Goal: Task Accomplishment & Management: Use online tool/utility

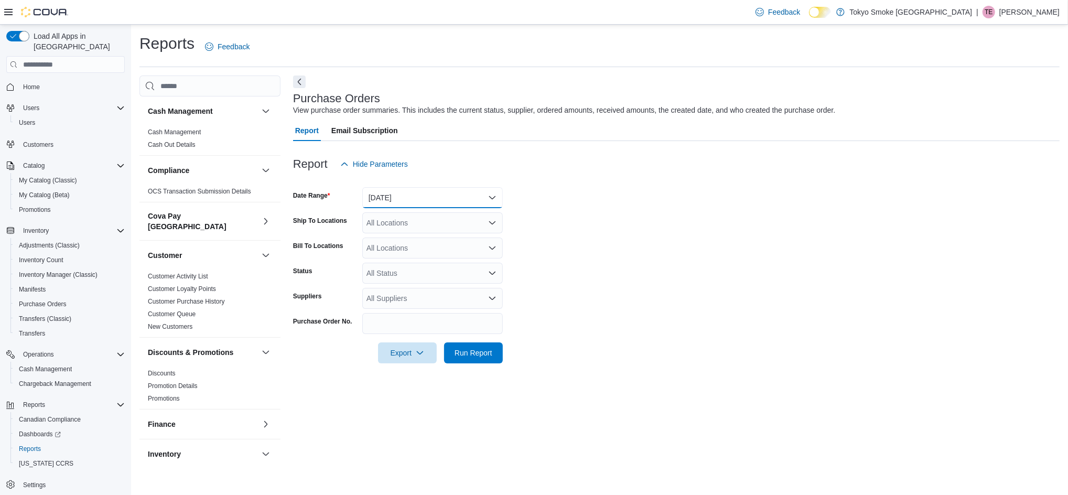
click at [431, 197] on button "Yesterday" at bounding box center [432, 197] width 141 height 21
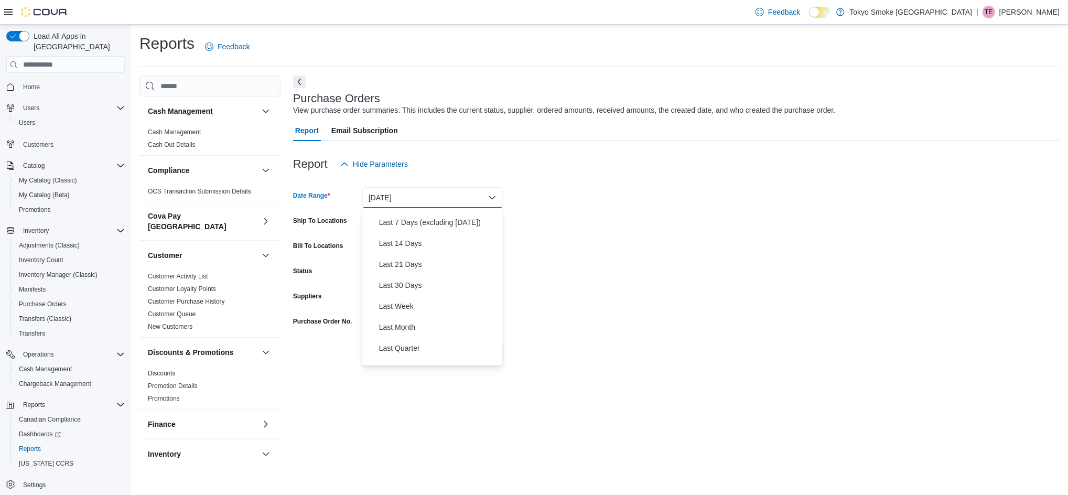
scroll to position [157, 0]
click at [400, 267] on span "Last Quarter" at bounding box center [439, 271] width 120 height 13
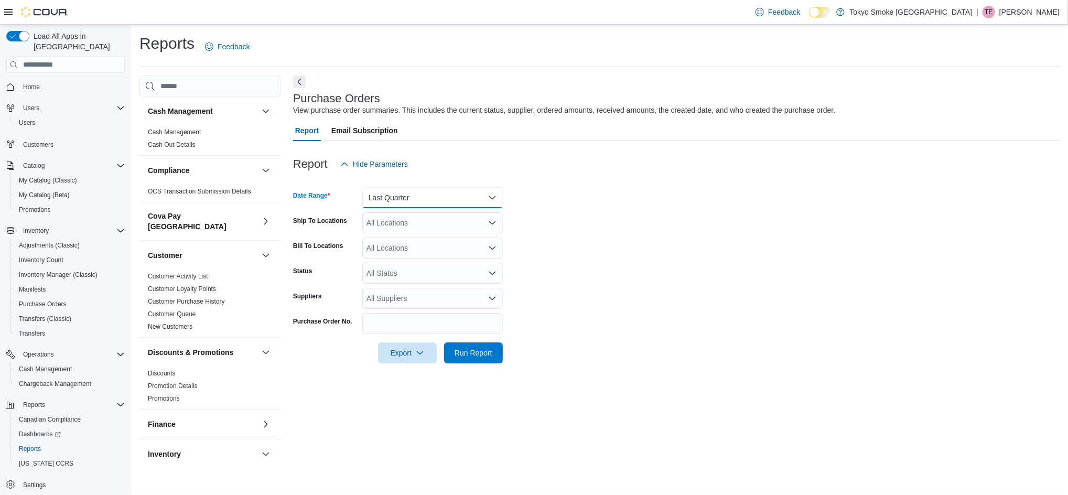
click at [412, 195] on button "Last Quarter" at bounding box center [432, 197] width 141 height 21
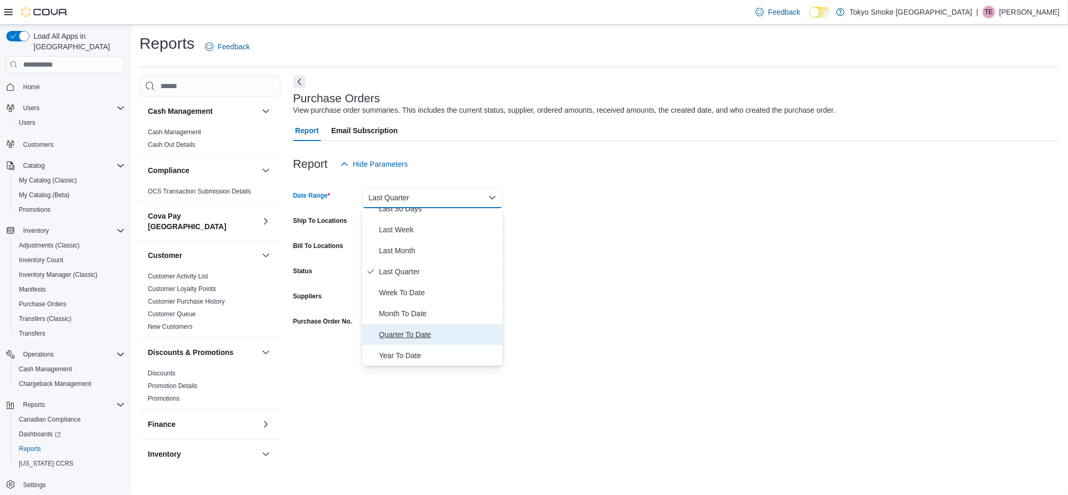
click at [410, 333] on span "Quarter To Date" at bounding box center [439, 334] width 120 height 13
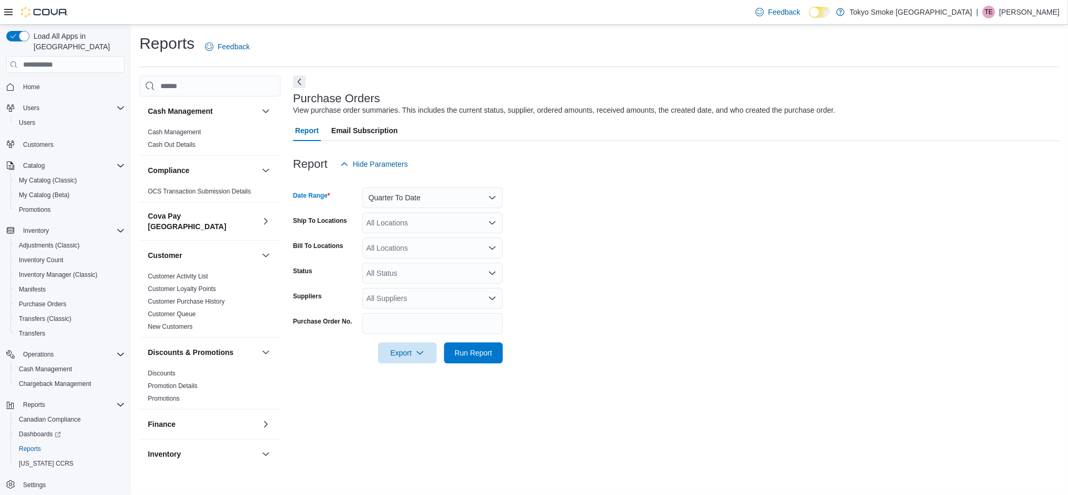
drag, startPoint x: 597, startPoint y: 272, endPoint x: 496, endPoint y: 250, distance: 104.0
click at [598, 271] on form "Date Range Quarter To Date Ship To Locations All Locations Bill To Locations Al…" at bounding box center [676, 269] width 767 height 189
click at [422, 216] on div "All Locations" at bounding box center [432, 222] width 141 height 21
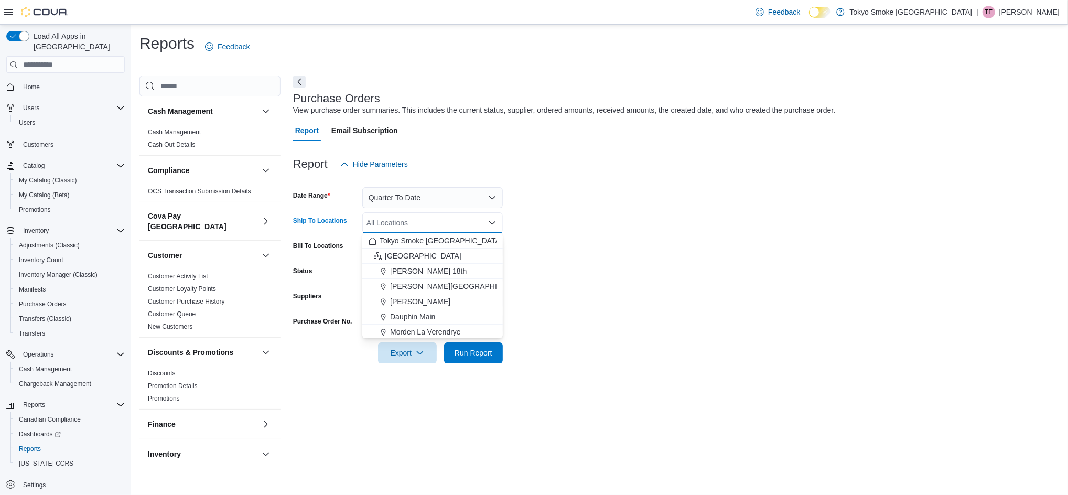
click at [421, 294] on button "[PERSON_NAME]" at bounding box center [432, 301] width 141 height 15
click at [469, 347] on span "Run Report" at bounding box center [473, 352] width 46 height 21
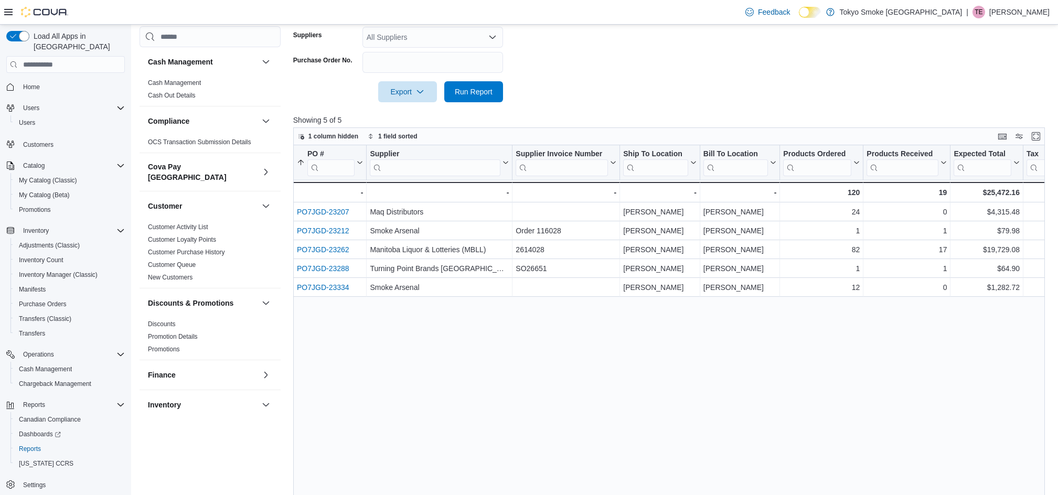
scroll to position [298, 0]
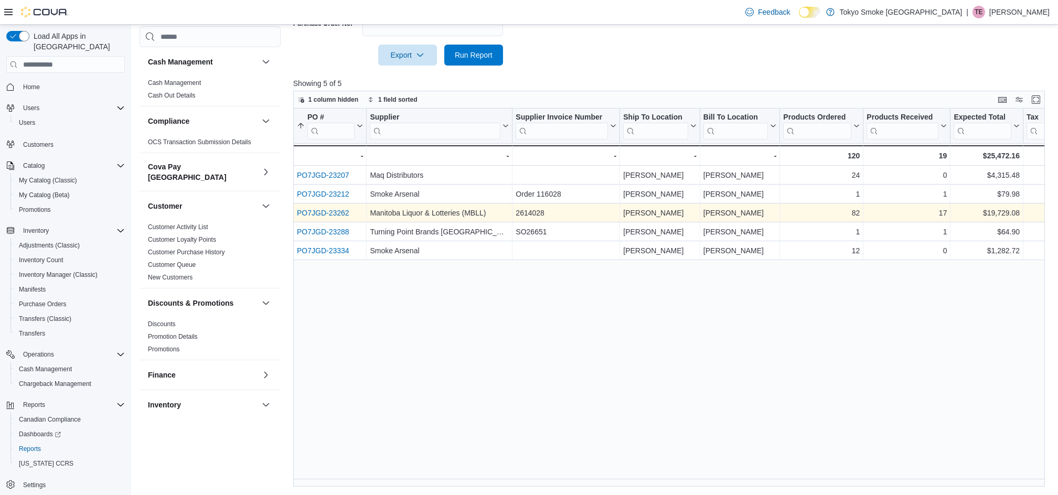
click at [319, 213] on link "PO7JGD-23262" at bounding box center [323, 213] width 52 height 8
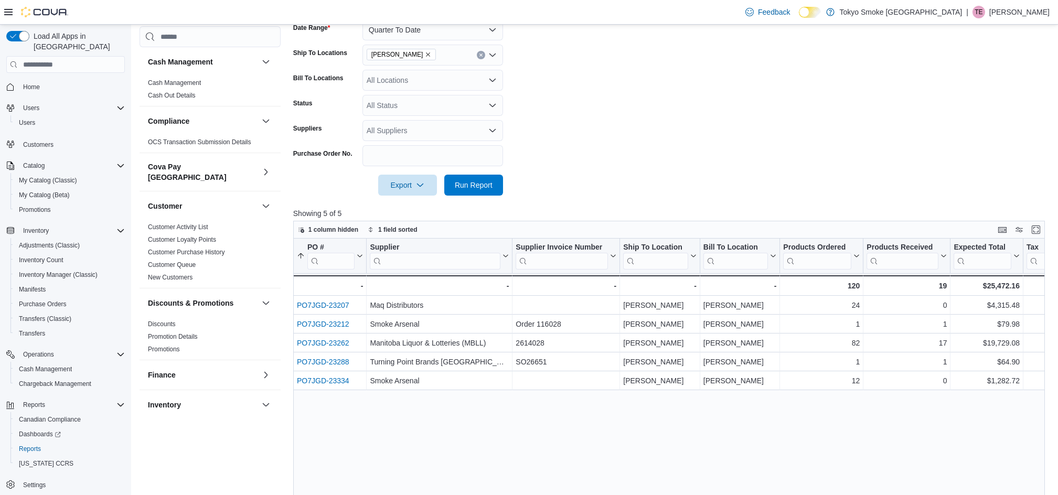
scroll to position [18, 0]
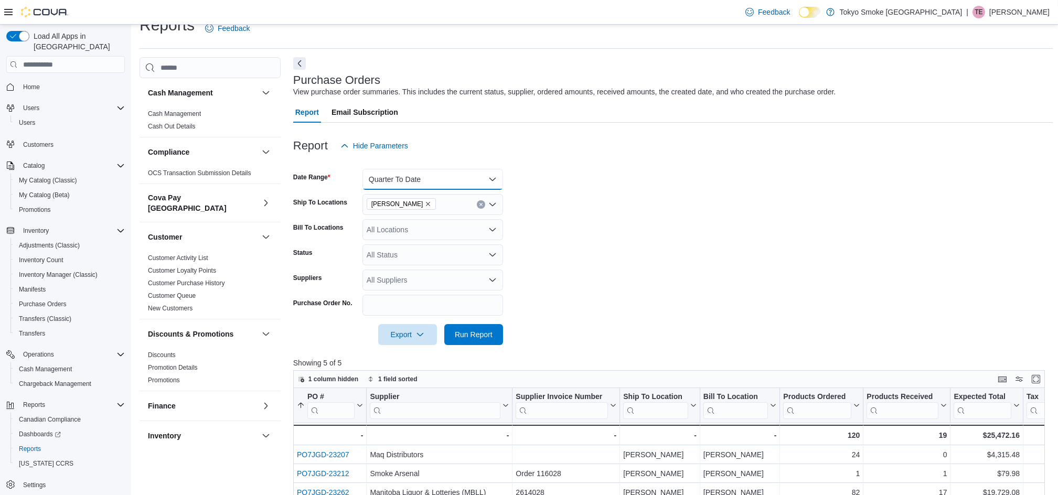
click at [432, 176] on button "Quarter To Date" at bounding box center [432, 179] width 141 height 21
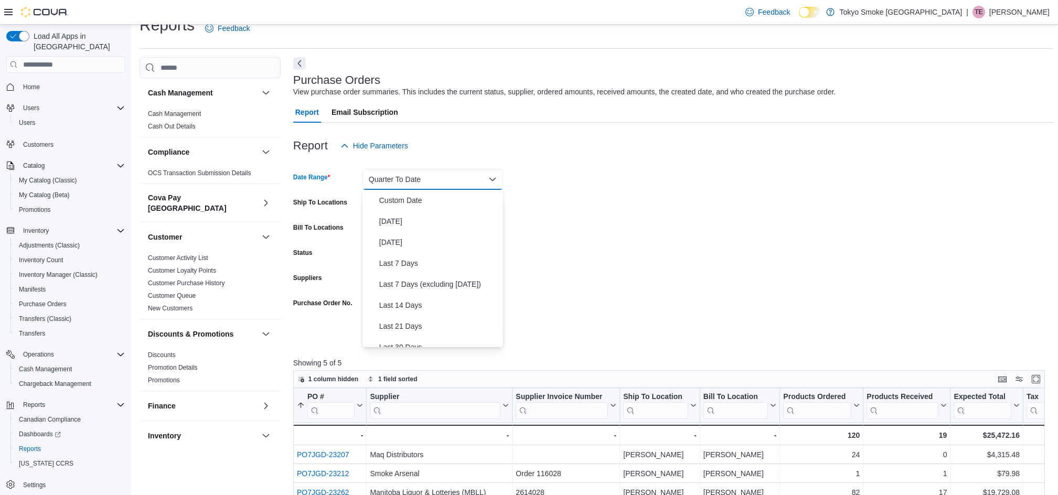
scroll to position [157, 0]
click at [413, 251] on span "Last Quarter" at bounding box center [439, 252] width 120 height 13
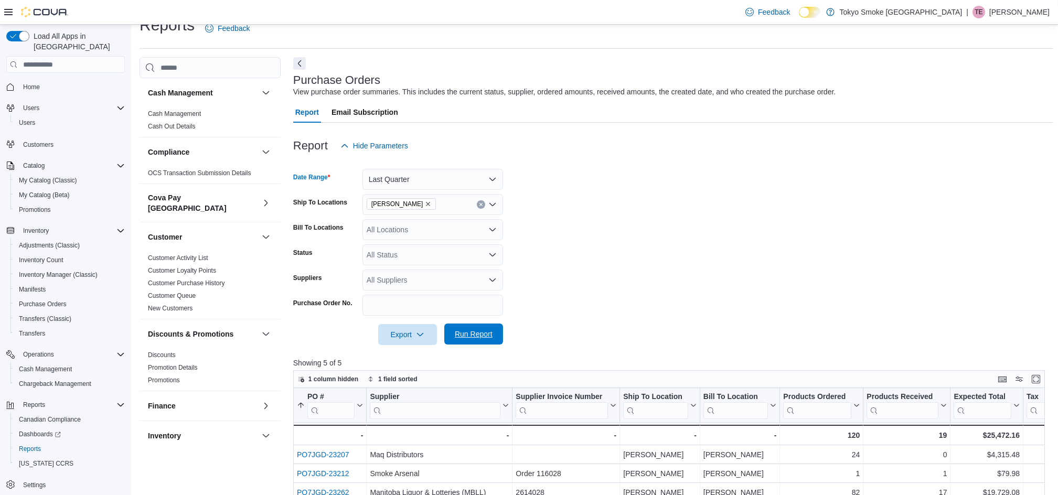
click at [487, 331] on span "Run Report" at bounding box center [474, 334] width 38 height 10
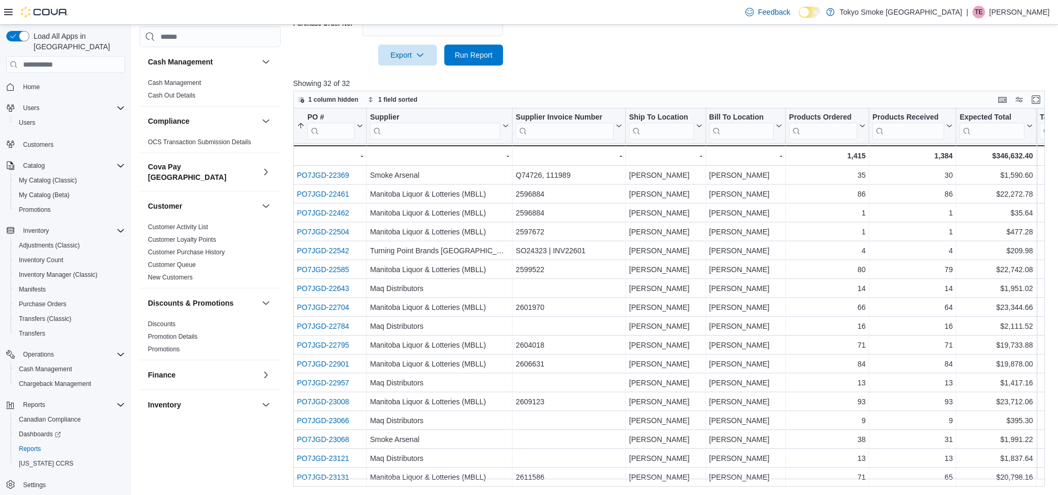
scroll to position [290, 0]
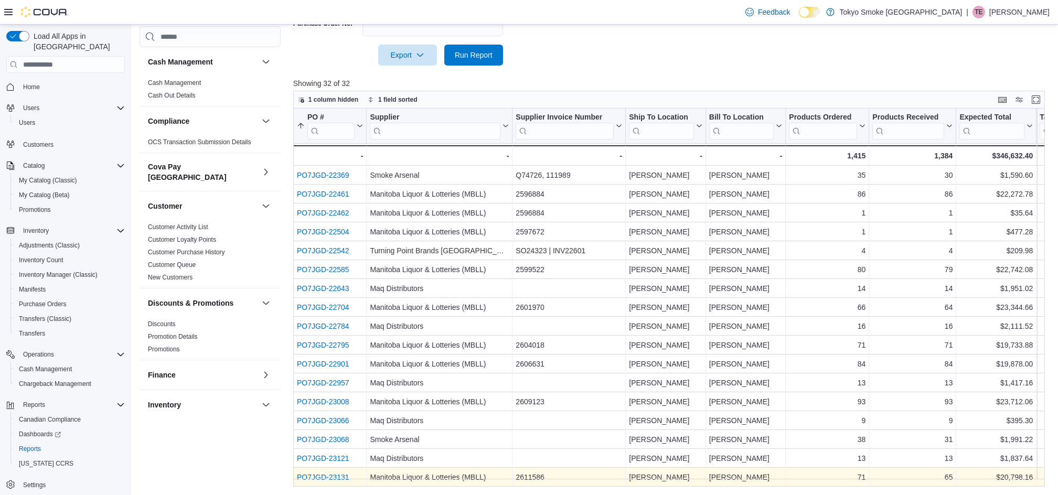
click at [325, 473] on link "PO7JGD-23131" at bounding box center [323, 477] width 52 height 8
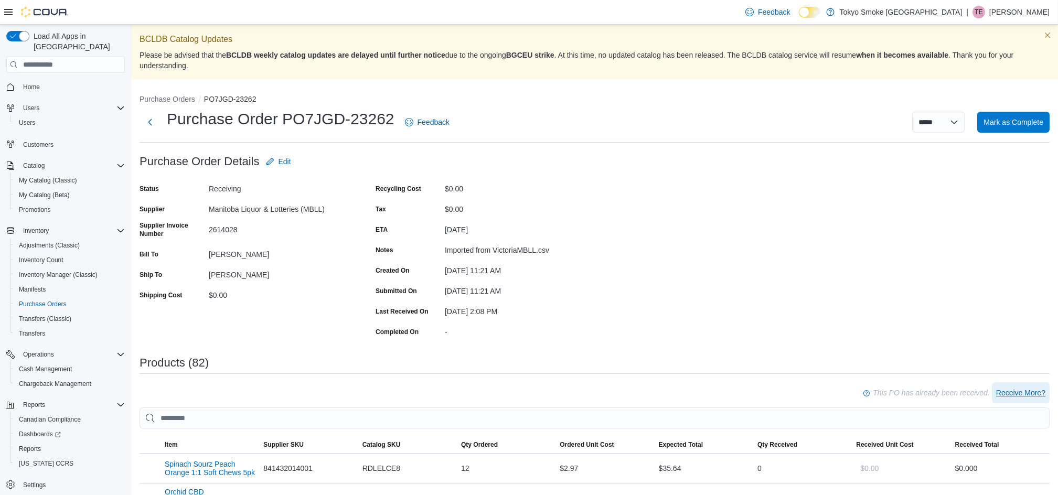
click at [1023, 393] on span "Receive More?" at bounding box center [1020, 393] width 49 height 10
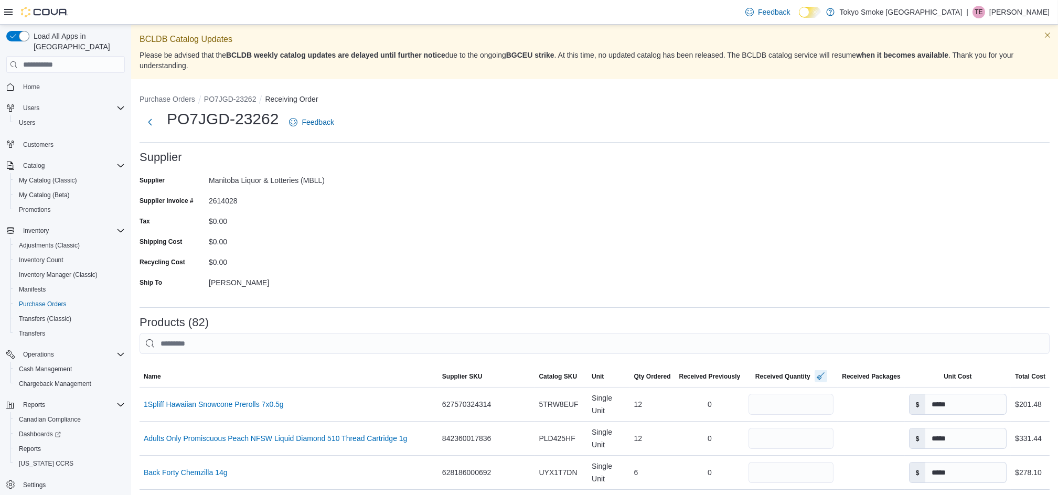
click at [814, 376] on button "button" at bounding box center [820, 376] width 13 height 13
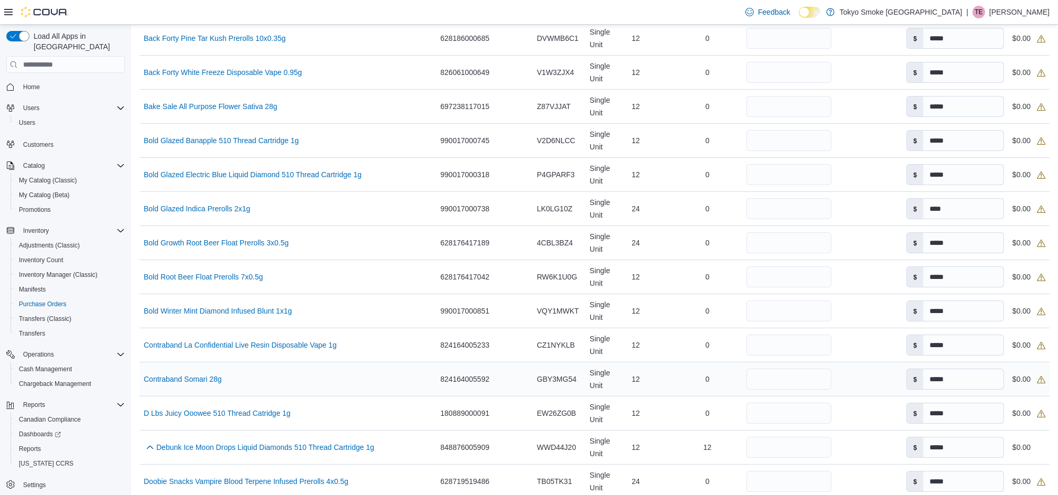
scroll to position [629, 0]
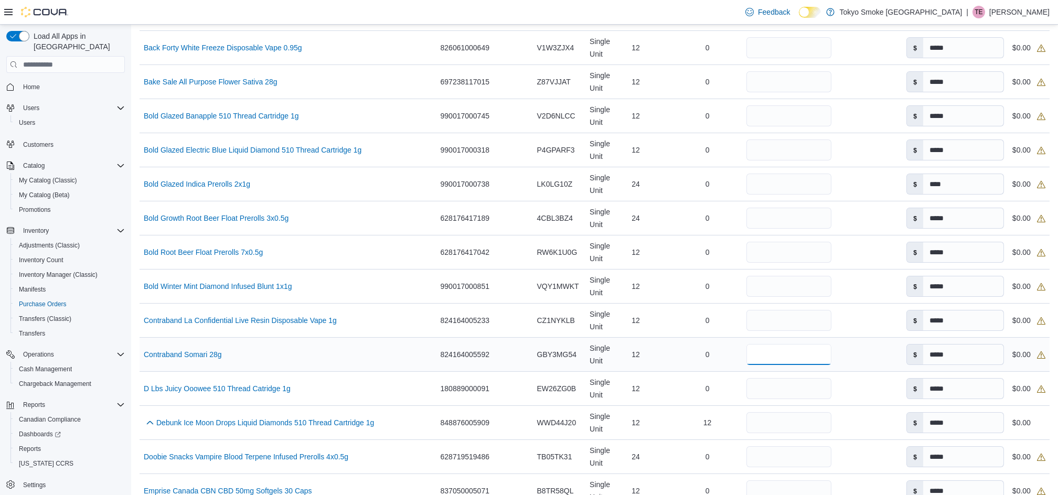
click at [753, 344] on input "number" at bounding box center [788, 354] width 85 height 21
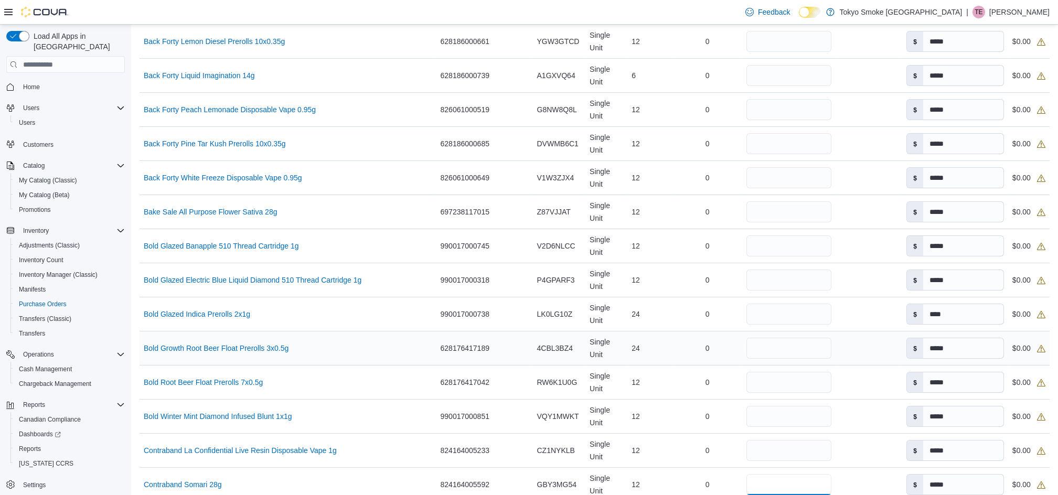
scroll to position [699, 0]
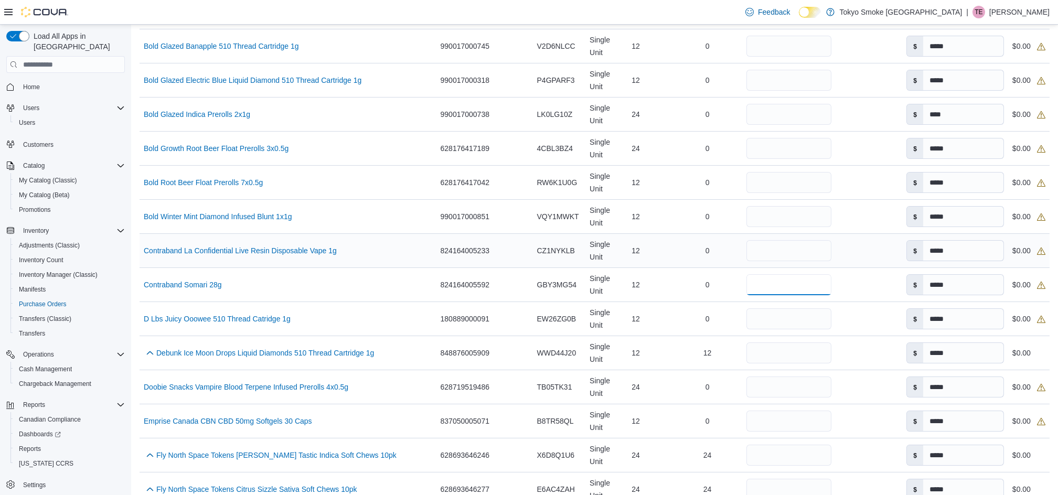
type input "**"
click at [749, 240] on input "number" at bounding box center [788, 250] width 85 height 21
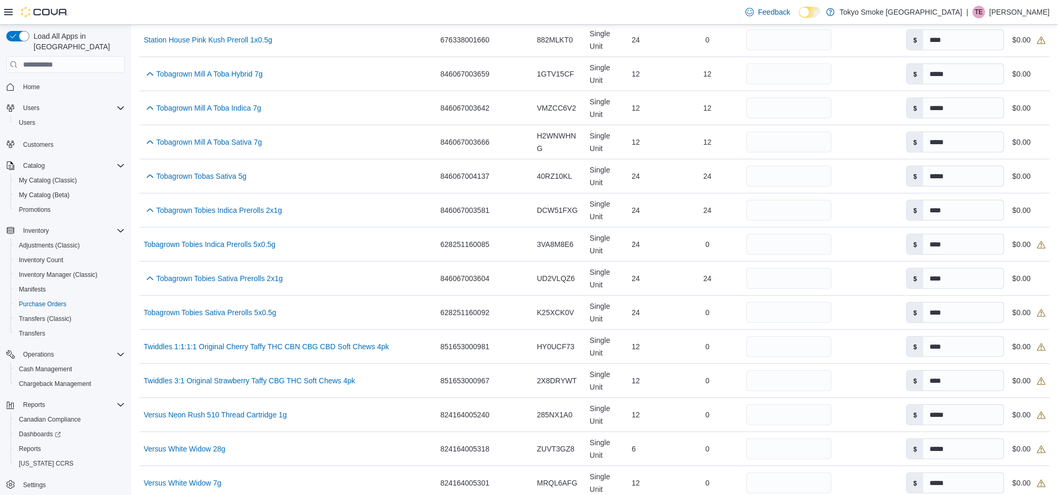
scroll to position [2443, 0]
type input "**"
click at [746, 405] on input "number" at bounding box center [788, 415] width 85 height 21
type input "**"
click at [761, 473] on input "number" at bounding box center [788, 483] width 85 height 21
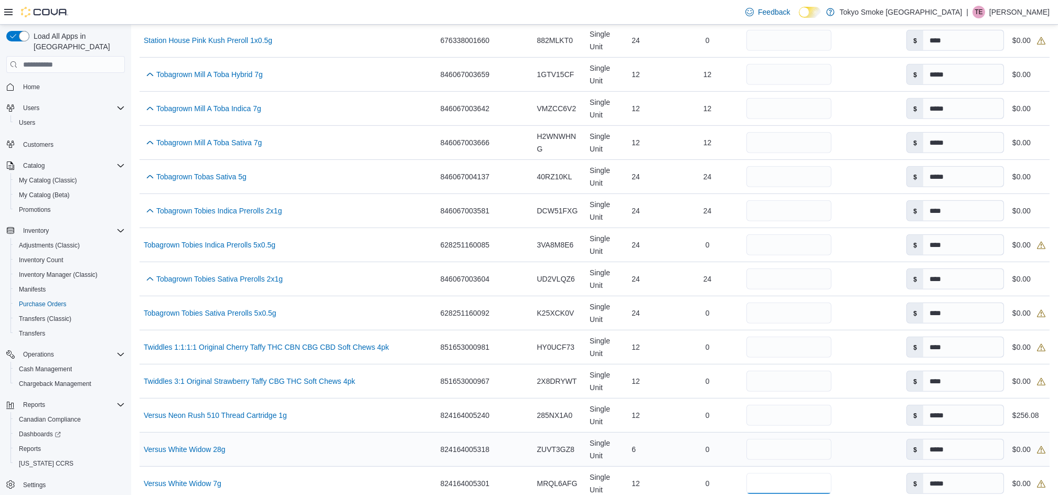
type input "**"
click at [756, 439] on input "number" at bounding box center [788, 449] width 85 height 21
type input "*"
click at [845, 467] on td "Received Packages" at bounding box center [868, 484] width 67 height 34
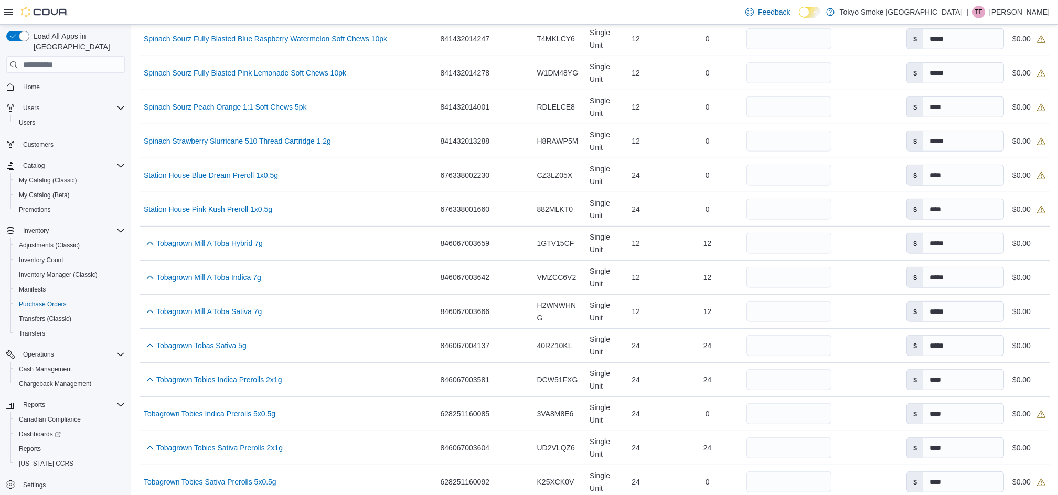
scroll to position [2513, 0]
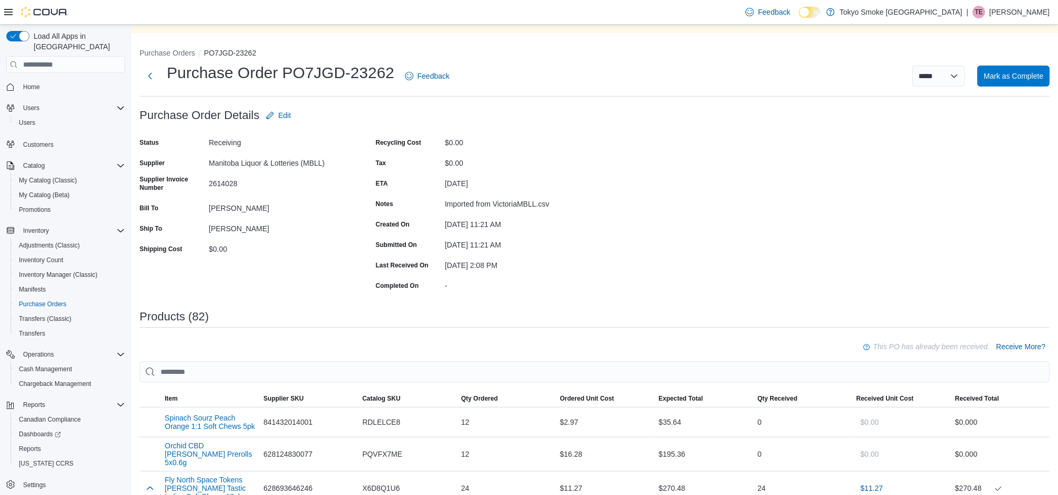
scroll to position [70, 0]
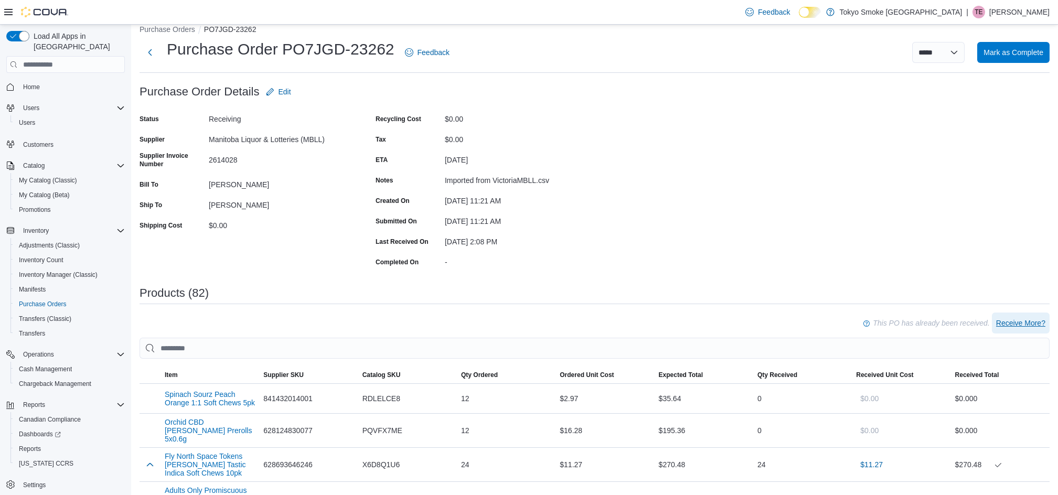
click at [1035, 324] on span "Receive More?" at bounding box center [1020, 323] width 49 height 10
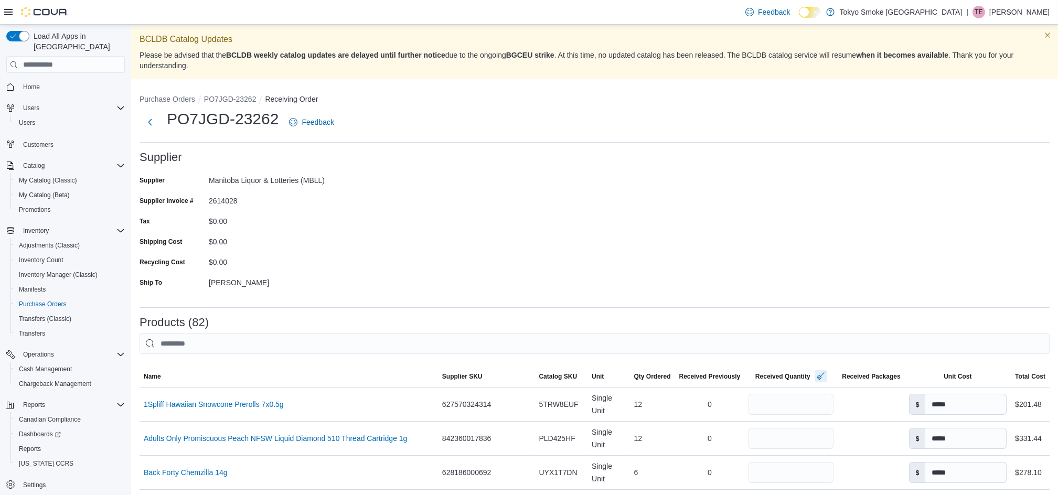
click at [814, 378] on button "button" at bounding box center [820, 376] width 13 height 13
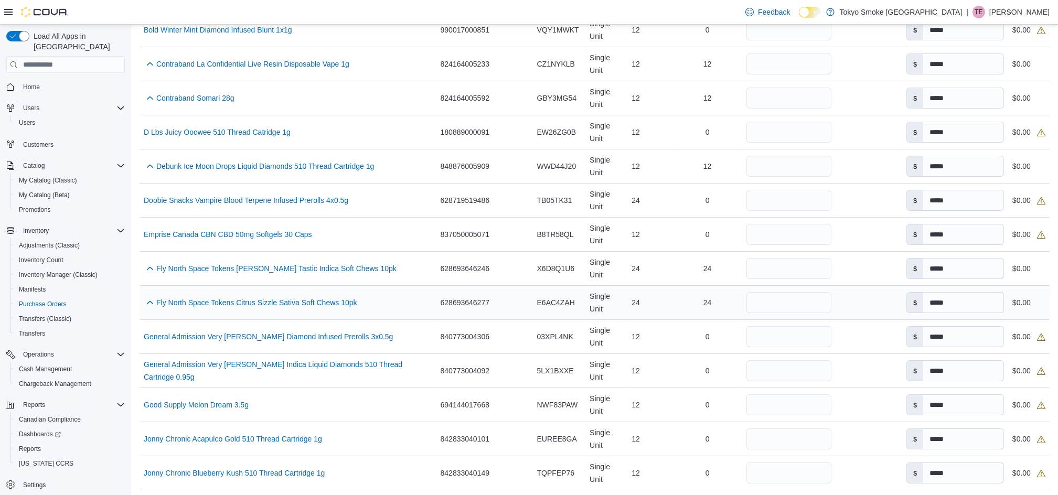
scroll to position [1049, 0]
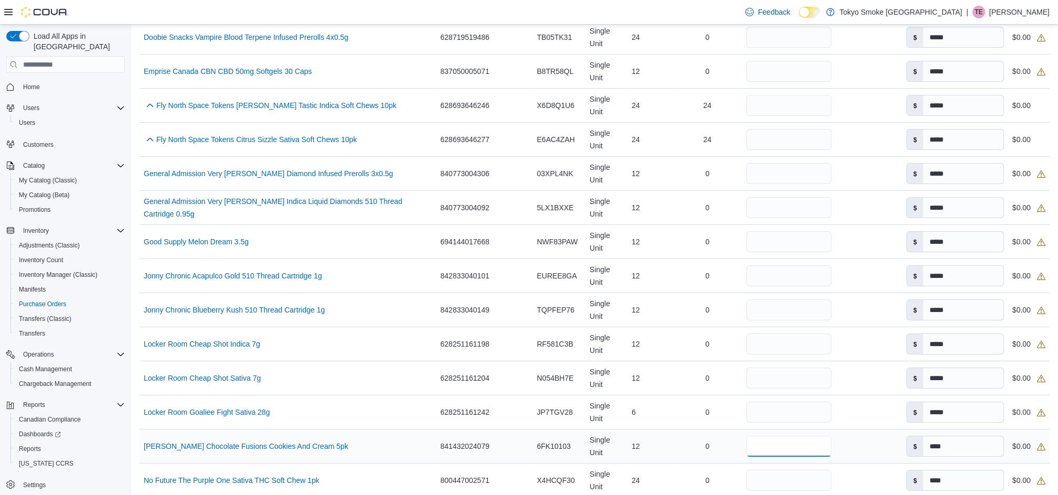
click at [776, 436] on input "number" at bounding box center [788, 446] width 85 height 21
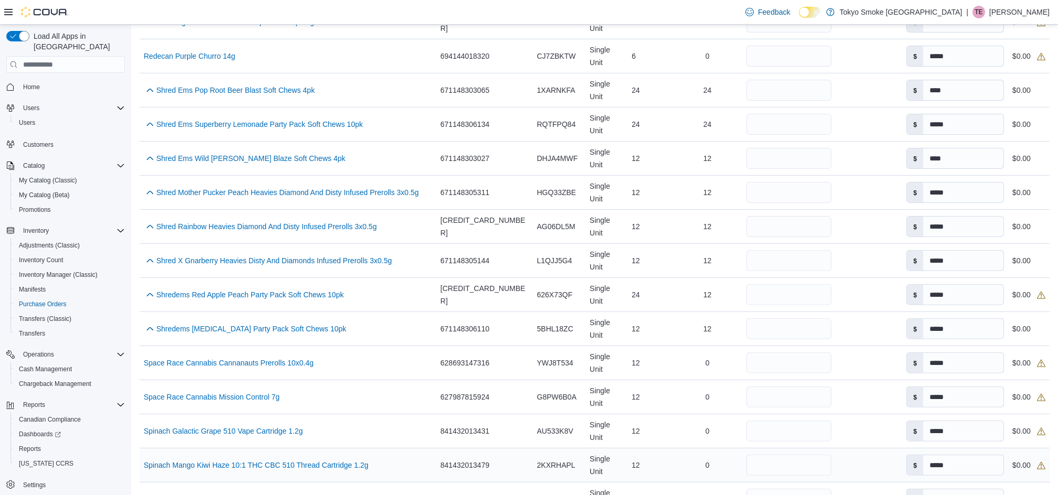
scroll to position [1748, 0]
type input "**"
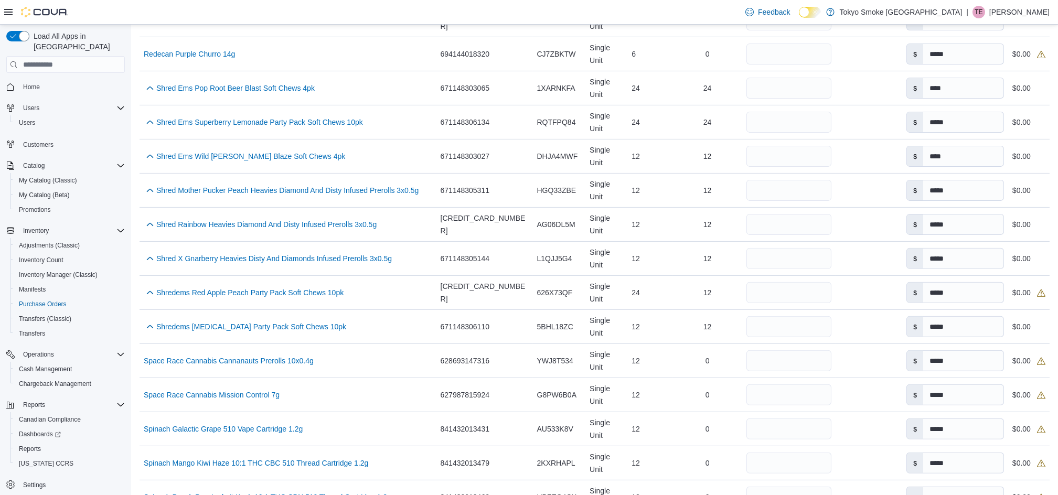
type input "**"
click at [746, 419] on input "number" at bounding box center [788, 429] width 85 height 21
type input "**"
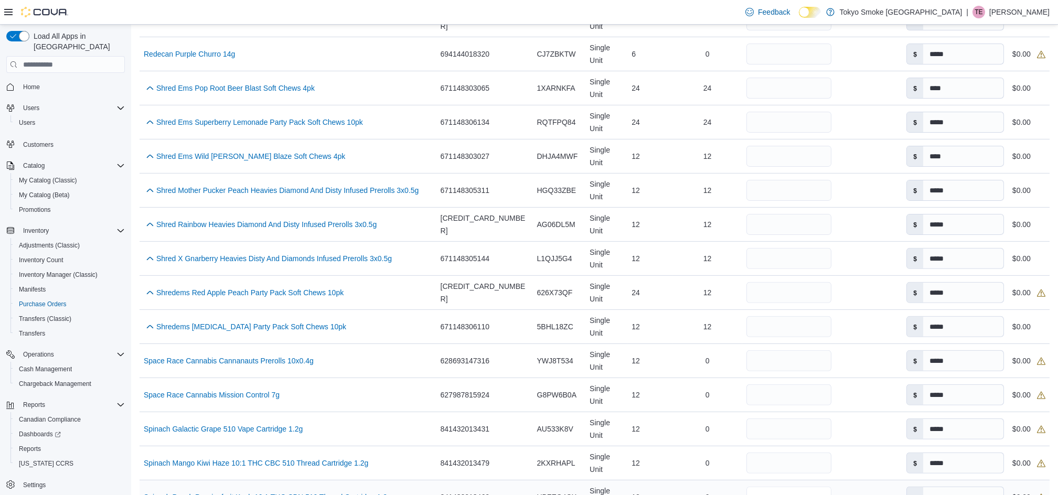
click at [765, 487] on input "number" at bounding box center [788, 497] width 85 height 21
type input "**"
click at [763, 453] on input "number" at bounding box center [788, 463] width 85 height 21
type input "**"
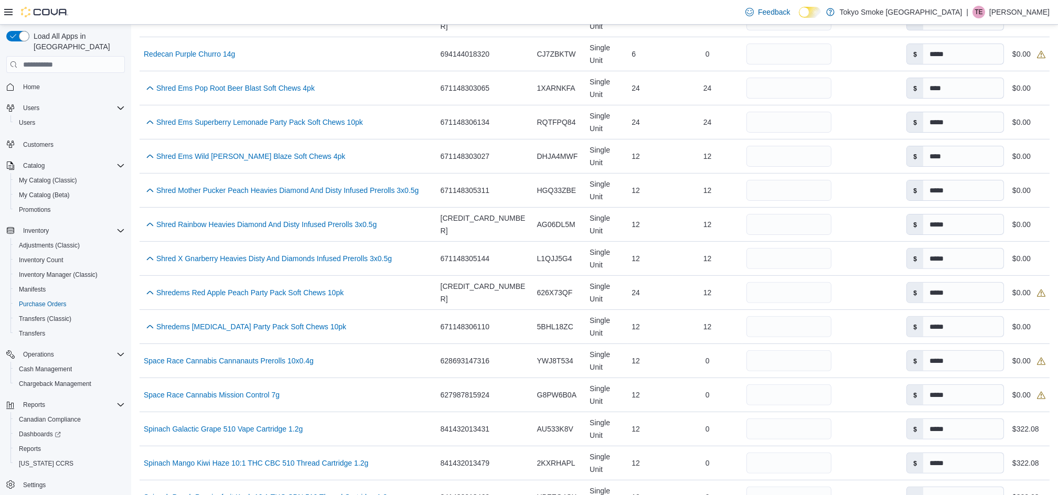
type input "**"
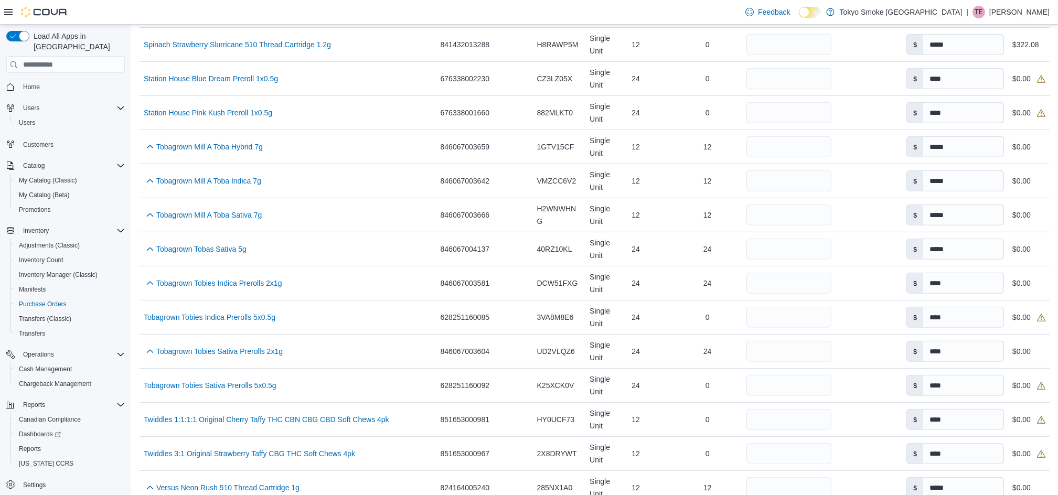
scroll to position [2513, 0]
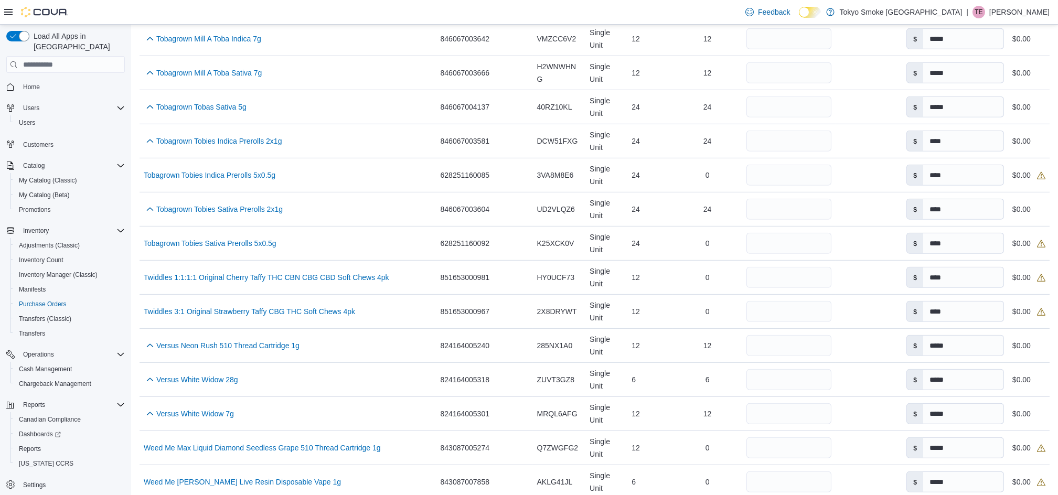
type input "**"
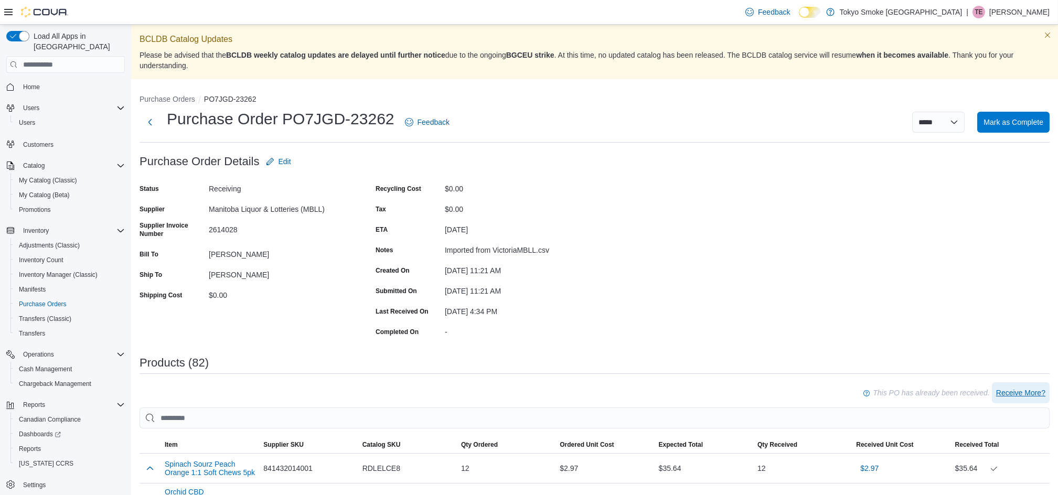
click at [1038, 388] on span "Receive More?" at bounding box center [1020, 393] width 49 height 10
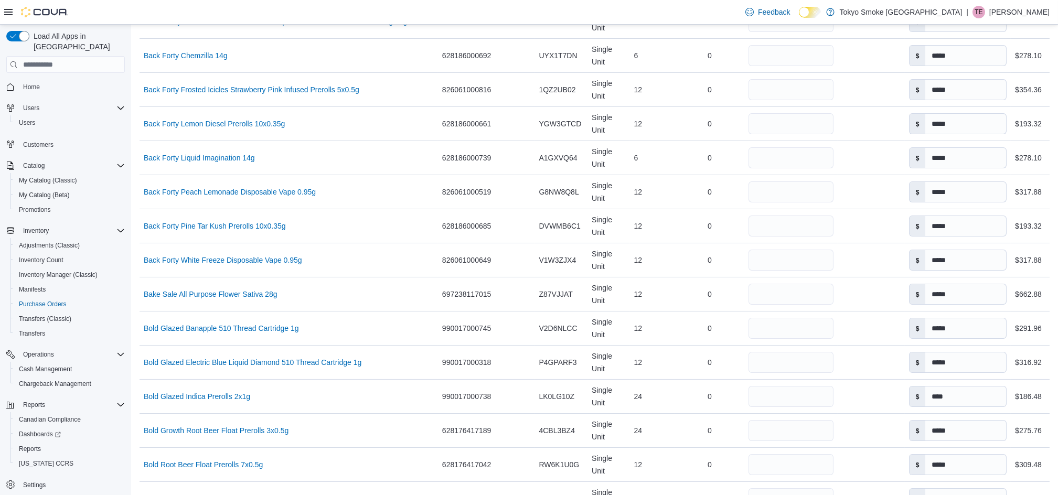
scroll to position [70, 0]
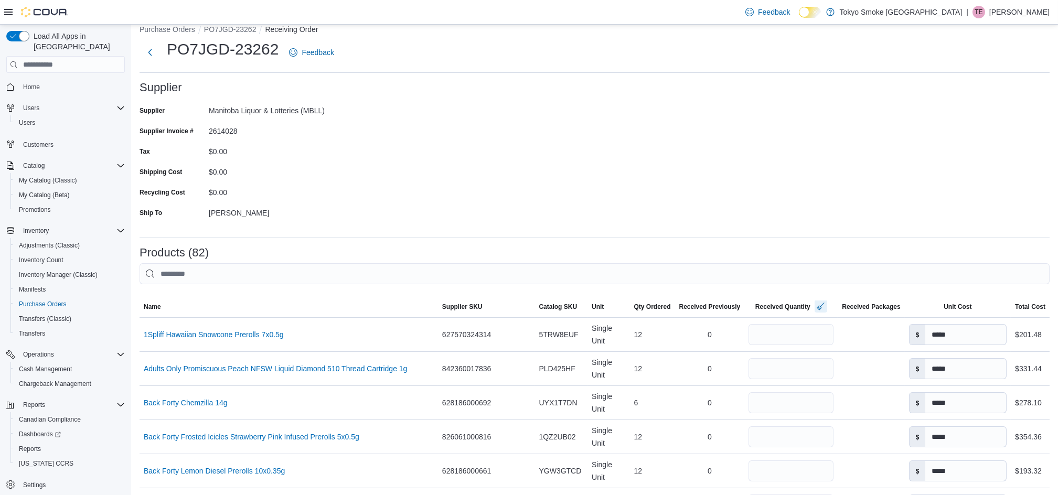
click at [814, 309] on button "button" at bounding box center [820, 306] width 13 height 13
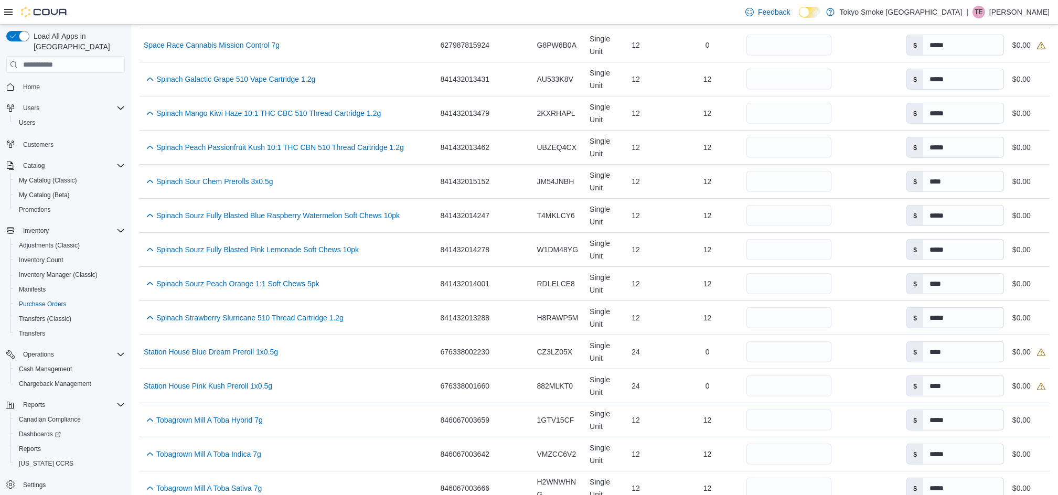
scroll to position [2168, 0]
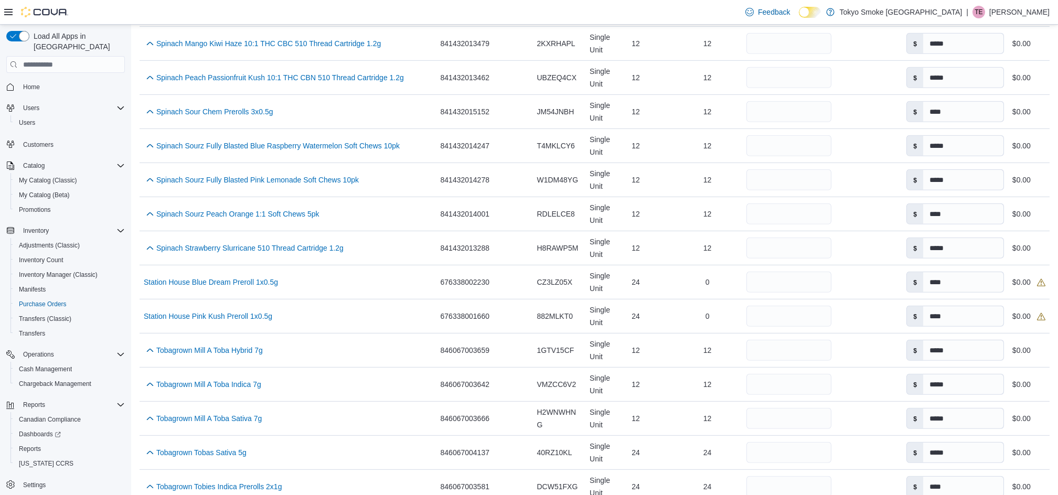
type input "**"
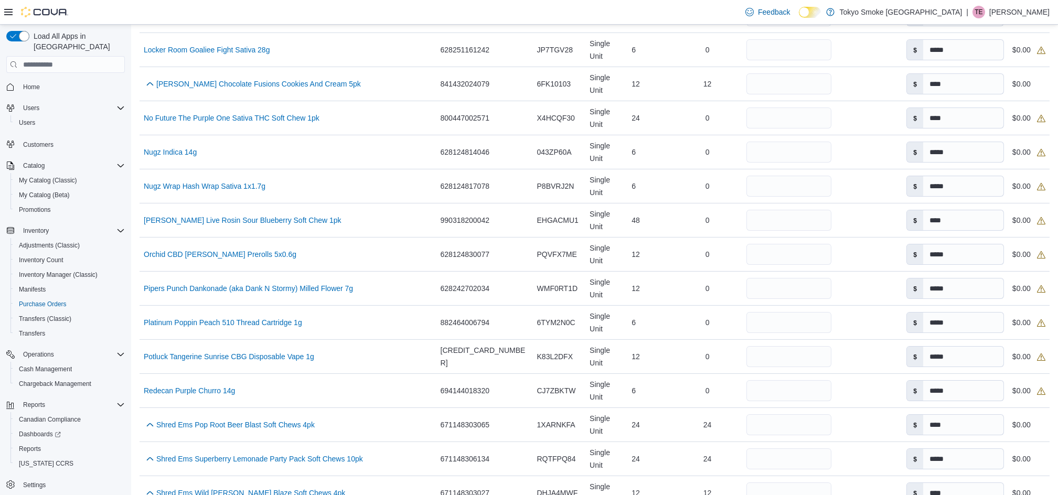
scroll to position [1328, 0]
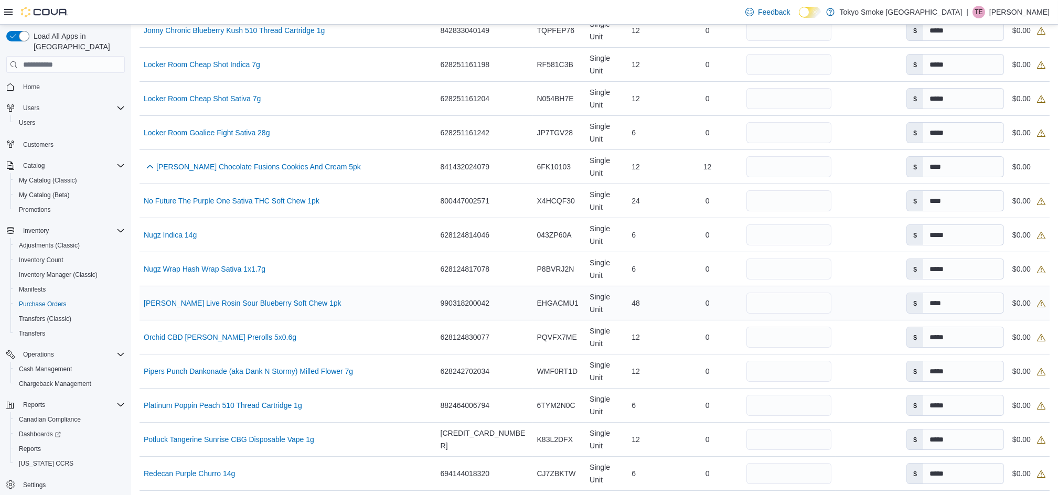
type input "**"
click at [746, 293] on input "number" at bounding box center [788, 303] width 85 height 21
type input "**"
click at [627, 293] on div "48" at bounding box center [649, 303] width 45 height 21
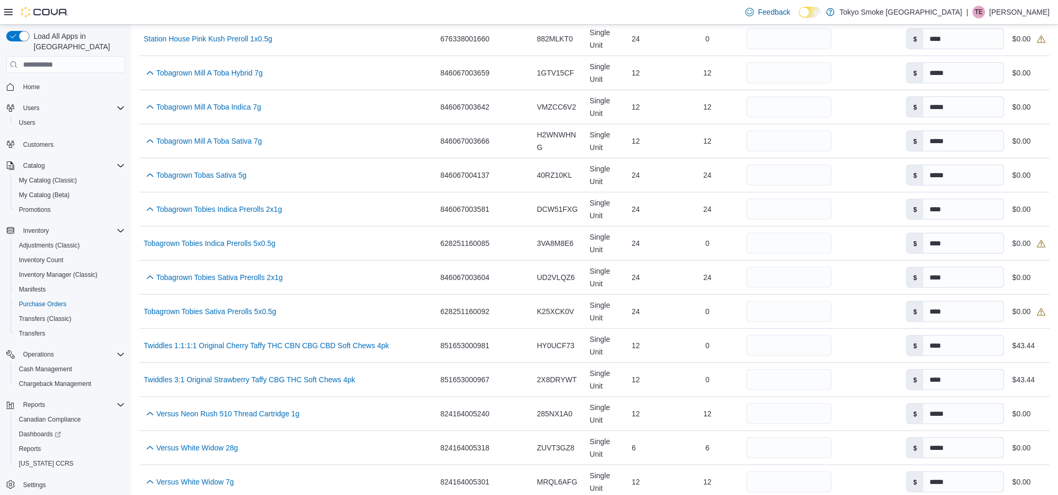
scroll to position [2513, 0]
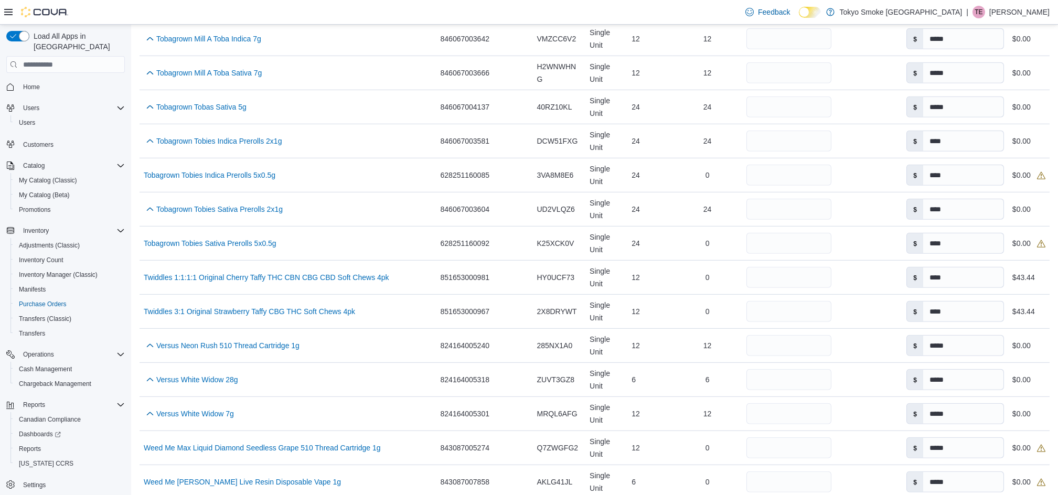
drag, startPoint x: 728, startPoint y: 416, endPoint x: 739, endPoint y: 416, distance: 11.5
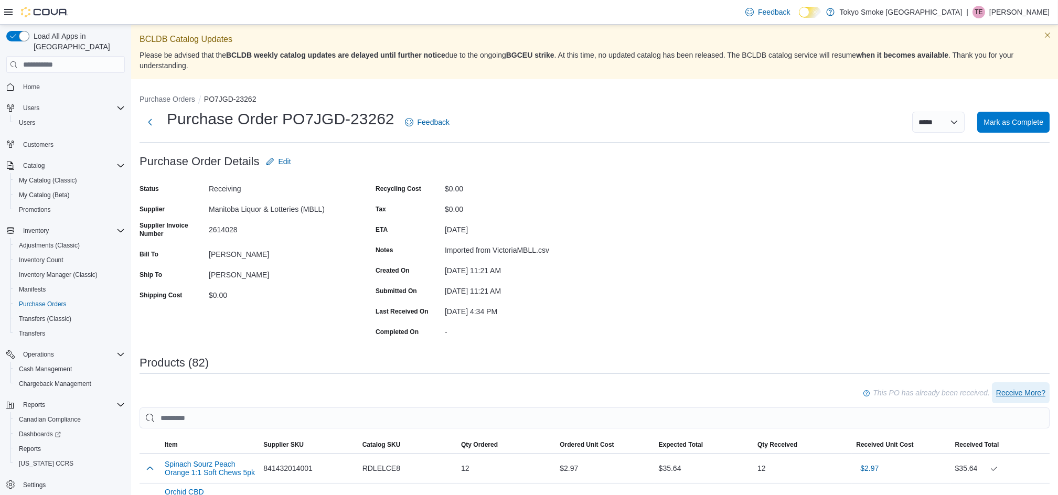
click at [1037, 391] on span "Receive More?" at bounding box center [1020, 393] width 49 height 10
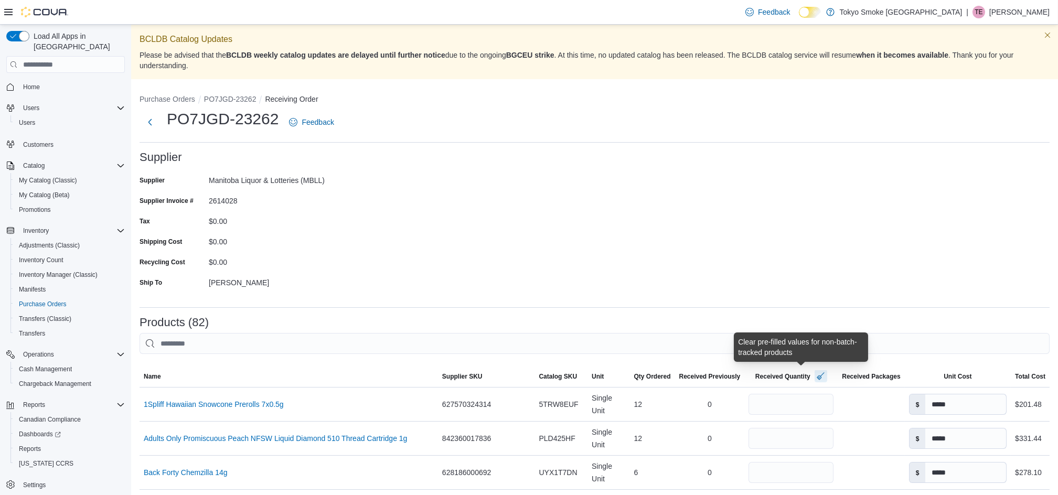
click at [814, 379] on button "button" at bounding box center [820, 376] width 13 height 13
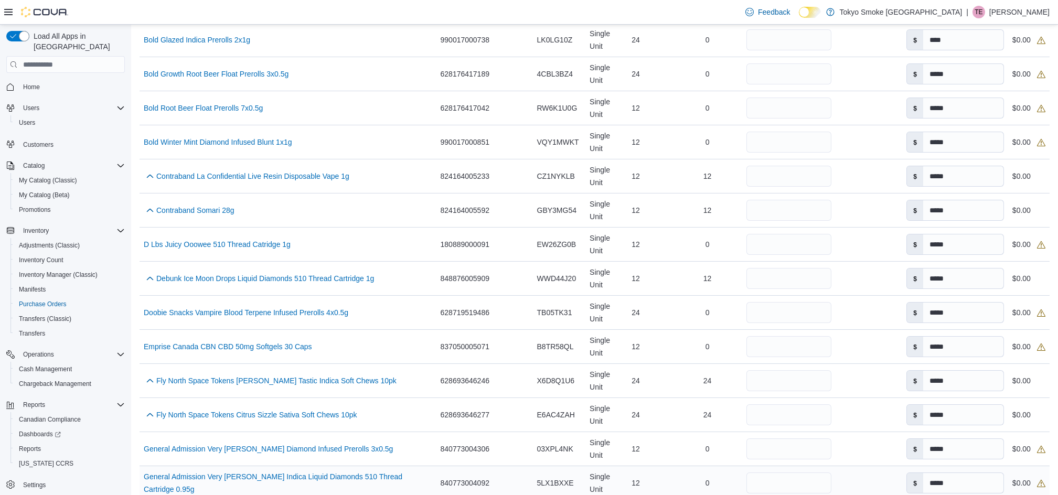
scroll to position [839, 0]
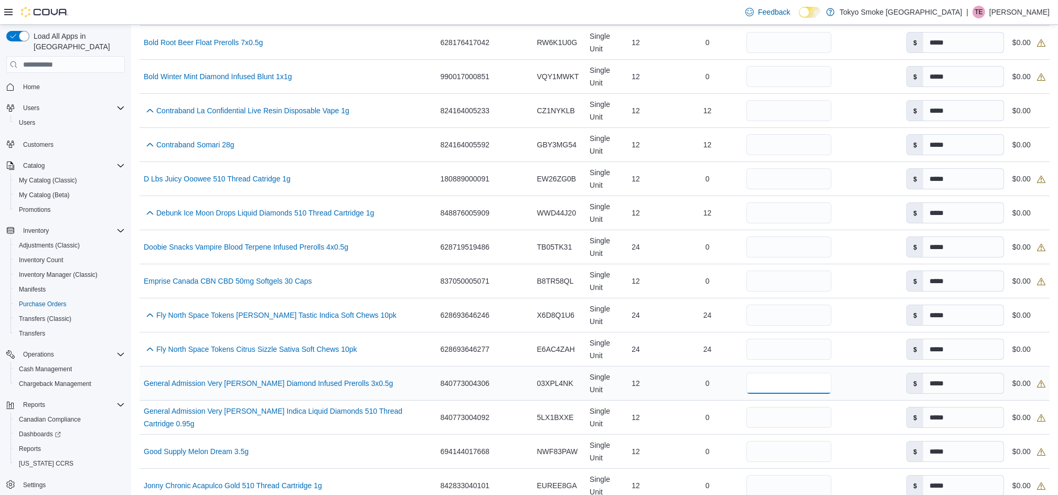
click at [746, 373] on input "number" at bounding box center [788, 383] width 85 height 21
type input "**"
click at [749, 407] on input "number" at bounding box center [788, 417] width 85 height 21
type input "**"
click at [631, 407] on div "12" at bounding box center [649, 417] width 45 height 21
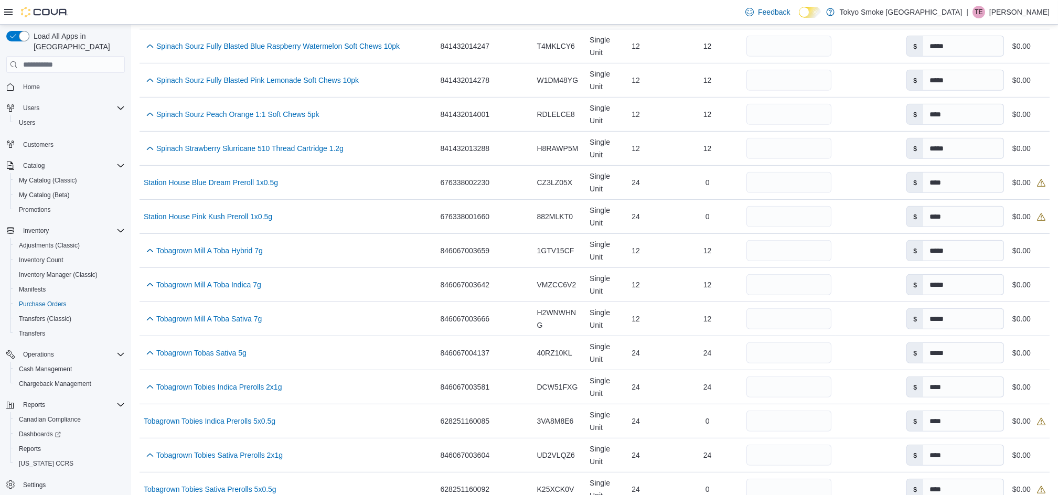
scroll to position [2513, 0]
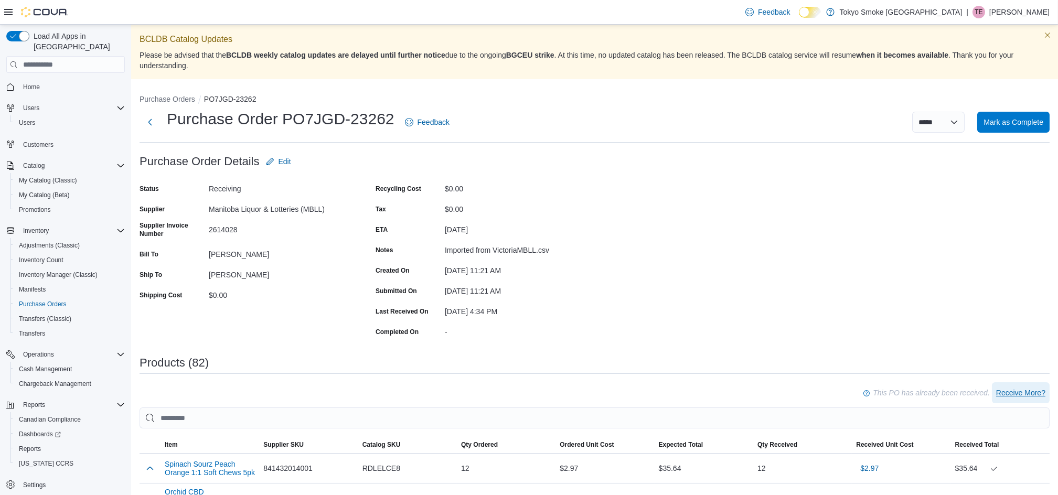
click at [1043, 390] on span "Receive More?" at bounding box center [1020, 393] width 49 height 10
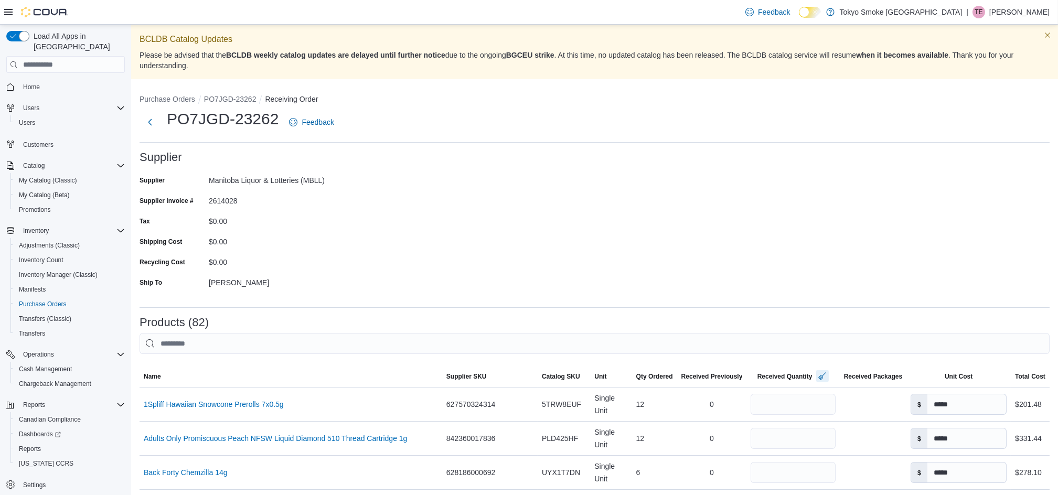
click at [816, 376] on button "button" at bounding box center [822, 376] width 13 height 13
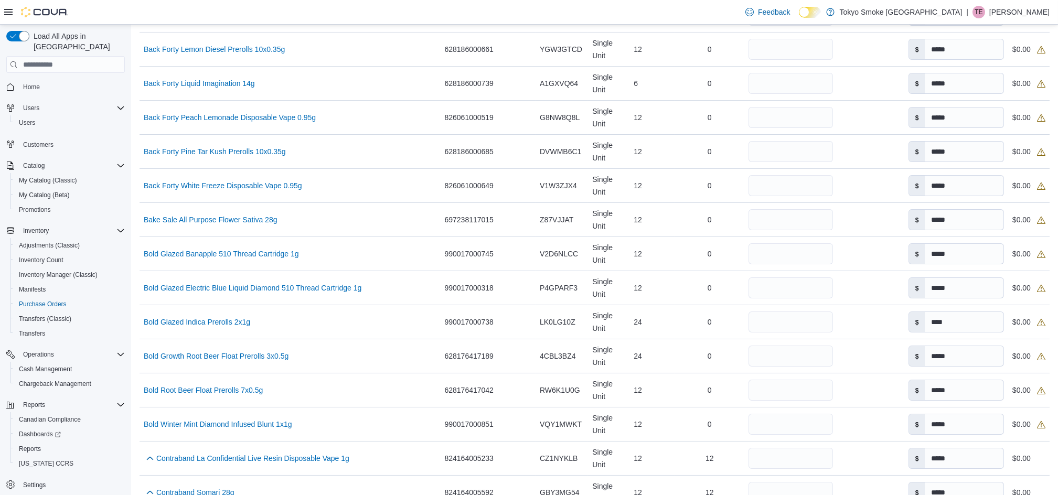
scroll to position [559, 0]
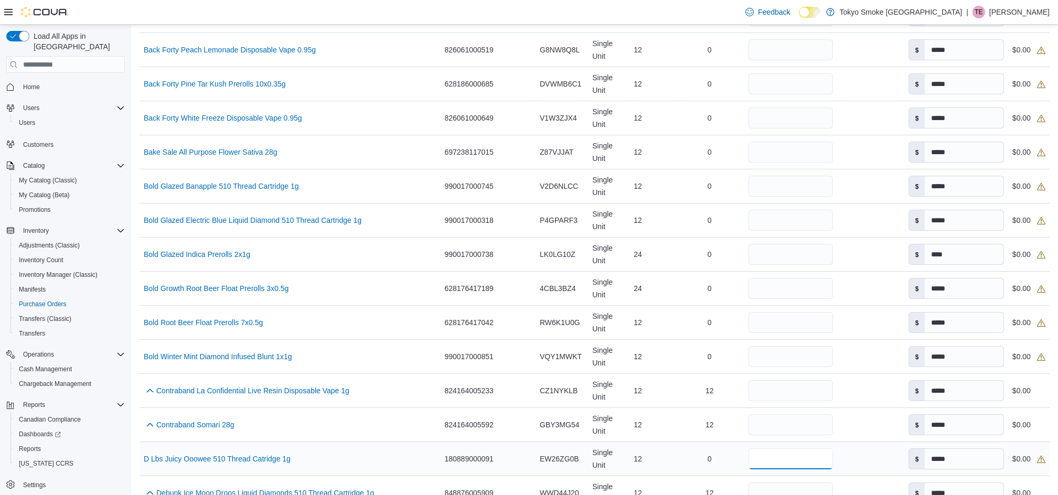
click at [766, 448] on input "number" at bounding box center [790, 458] width 84 height 21
type input "**"
click at [641, 448] on div "12" at bounding box center [651, 458] width 45 height 21
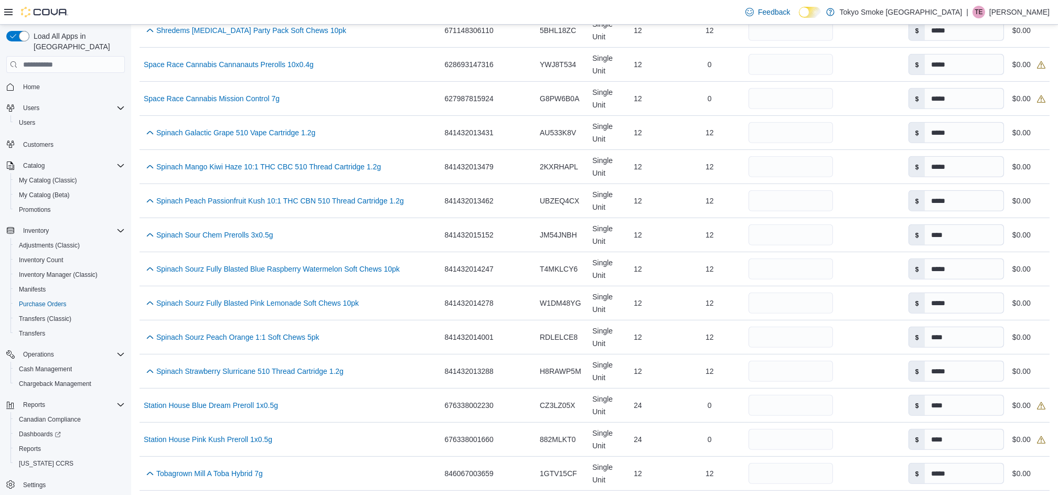
scroll to position [2513, 0]
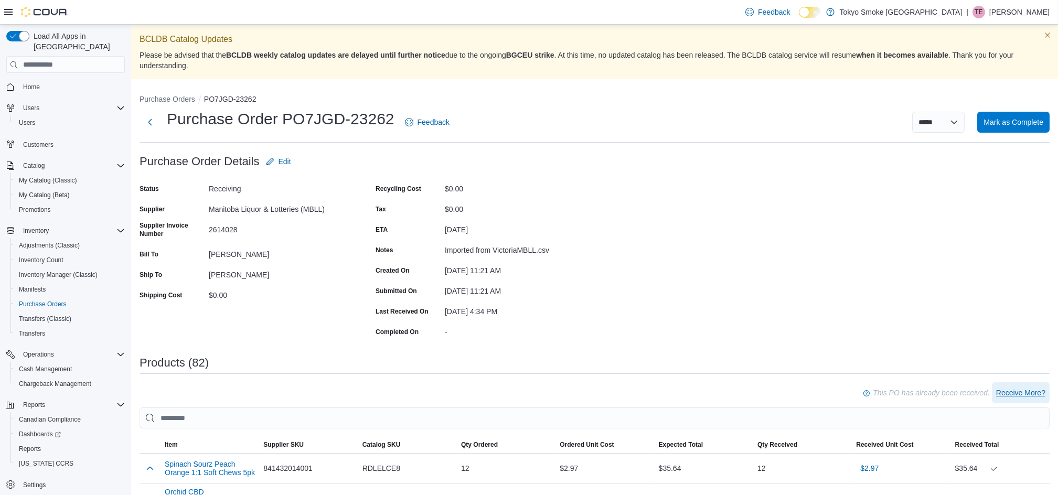
click at [1023, 392] on span "Receive More?" at bounding box center [1020, 393] width 49 height 10
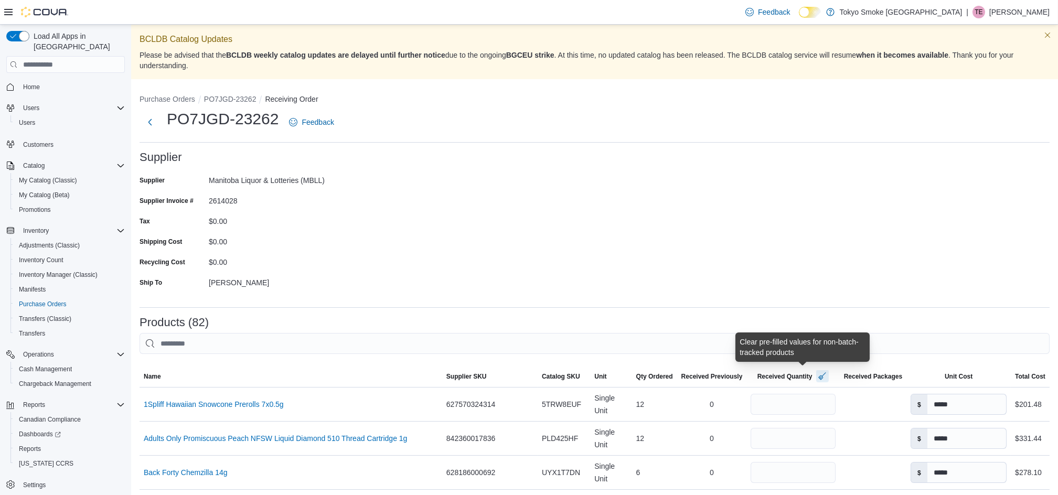
click at [816, 374] on button "button" at bounding box center [822, 376] width 13 height 13
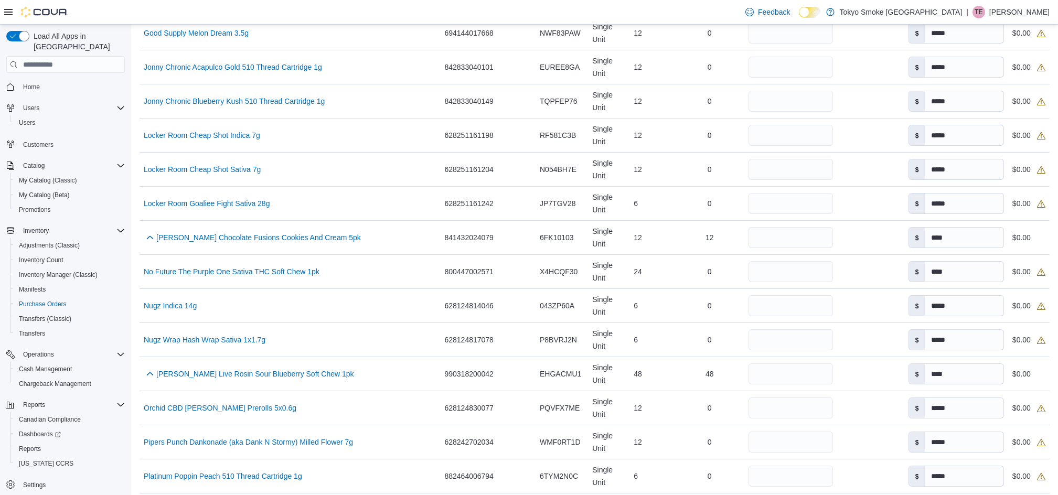
scroll to position [1259, 0]
click at [754, 465] on input "number" at bounding box center [790, 475] width 84 height 21
type input "*"
click at [638, 465] on div "6" at bounding box center [651, 475] width 45 height 21
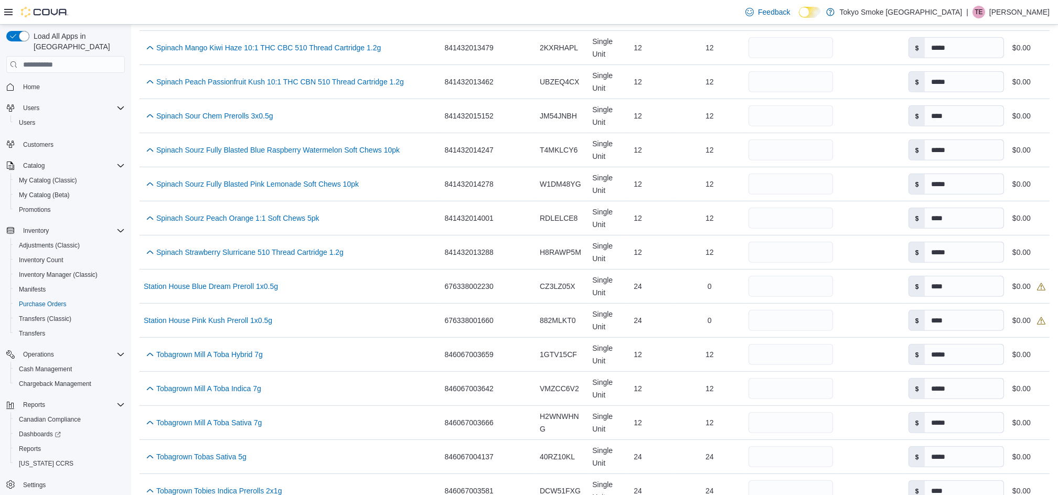
scroll to position [2513, 0]
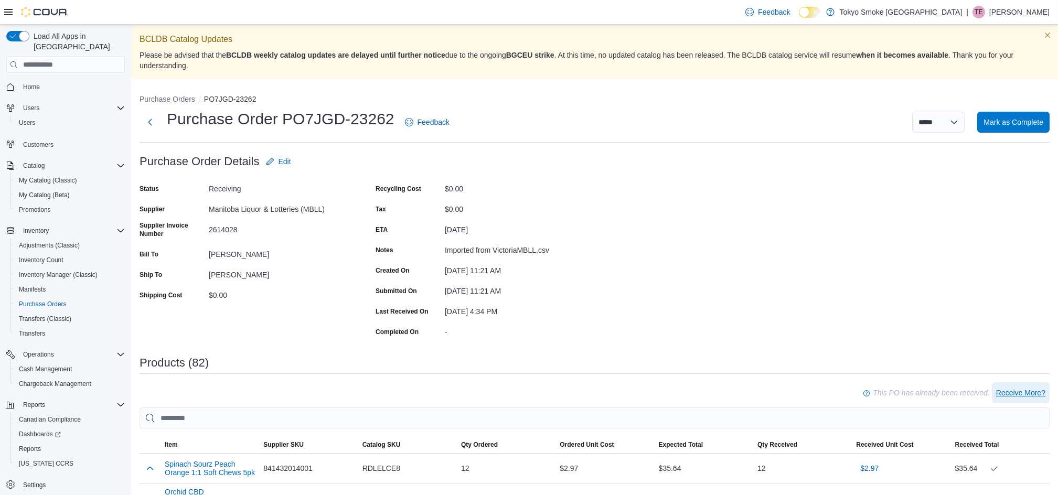
click at [1027, 390] on span "Receive More?" at bounding box center [1020, 393] width 49 height 10
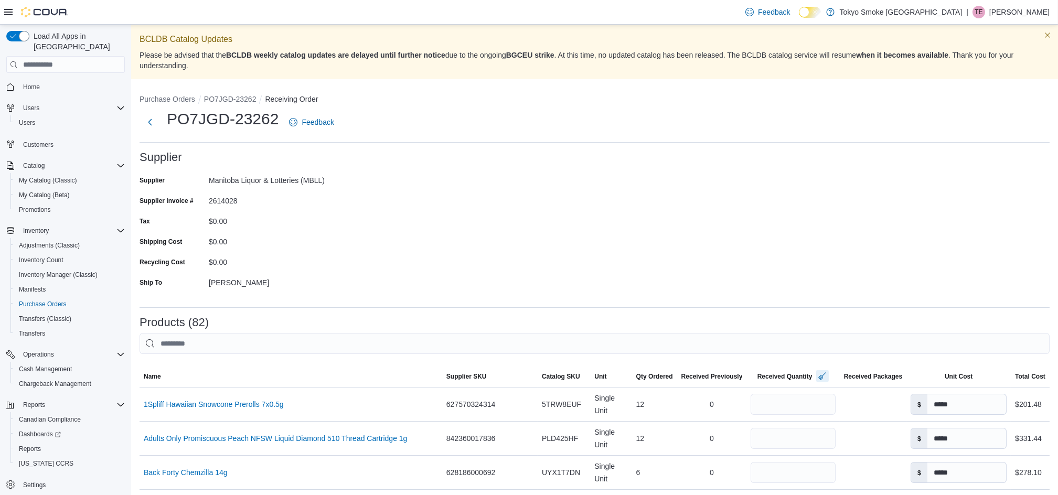
click at [816, 379] on button "button" at bounding box center [822, 376] width 13 height 13
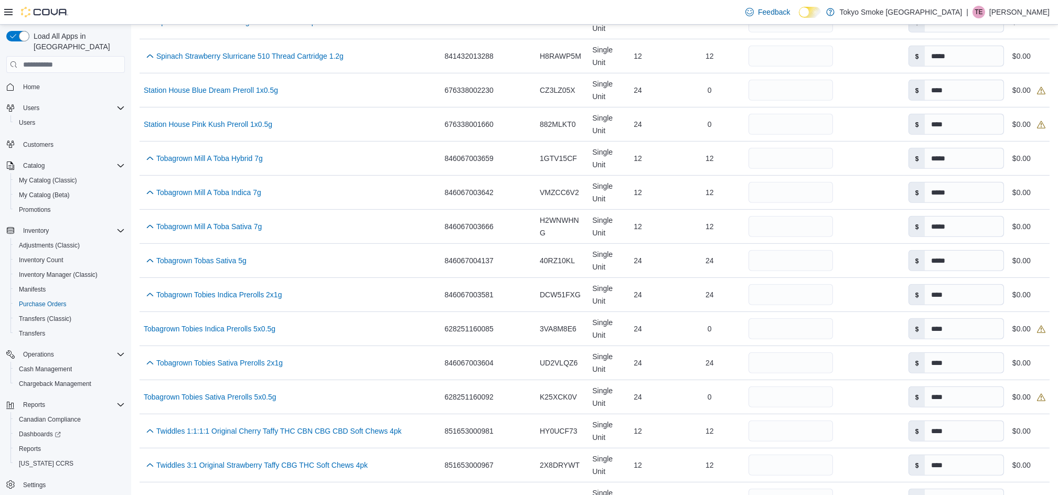
scroll to position [2513, 0]
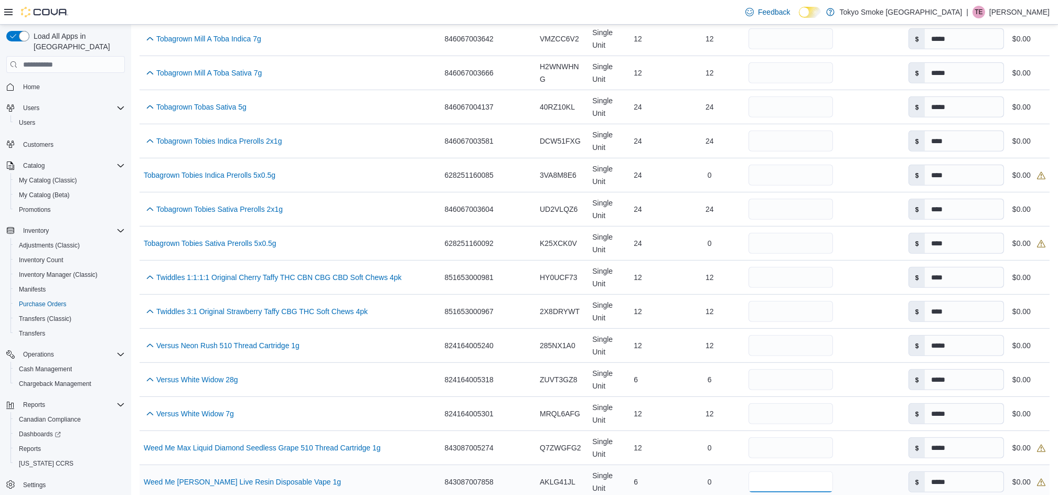
click at [790, 471] on input "number" at bounding box center [790, 481] width 84 height 21
type input "*"
click at [784, 437] on input "number" at bounding box center [790, 447] width 84 height 21
type input "**"
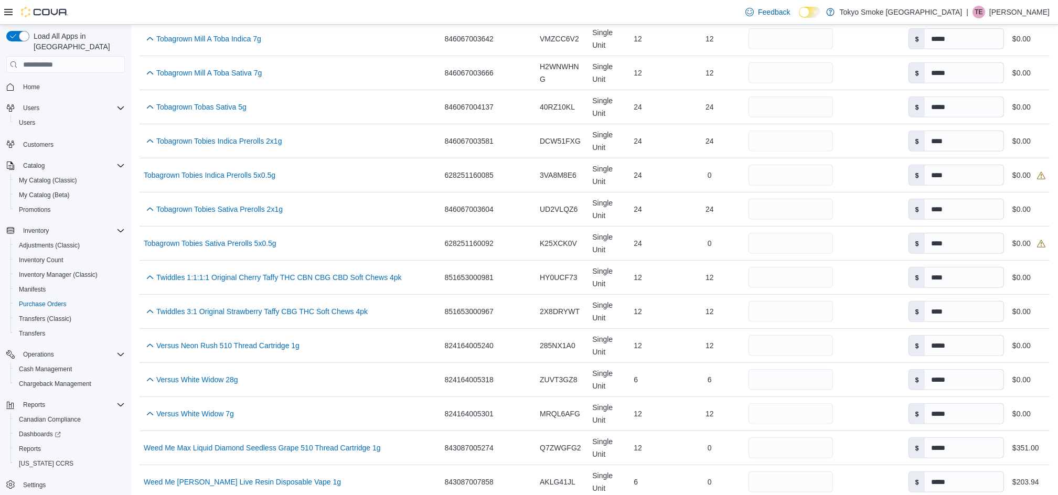
type input "**"
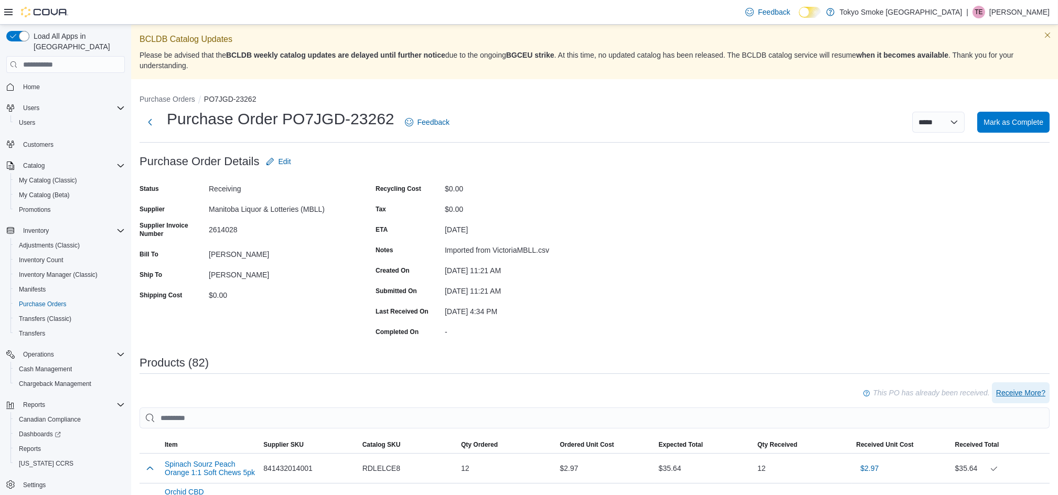
click at [1029, 391] on span "Receive More?" at bounding box center [1020, 393] width 49 height 10
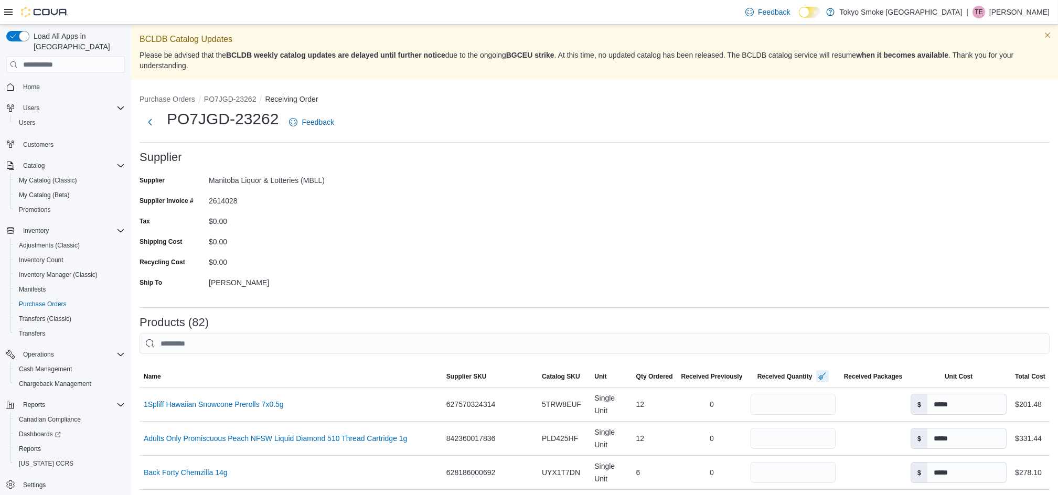
click at [816, 372] on button "button" at bounding box center [822, 376] width 13 height 13
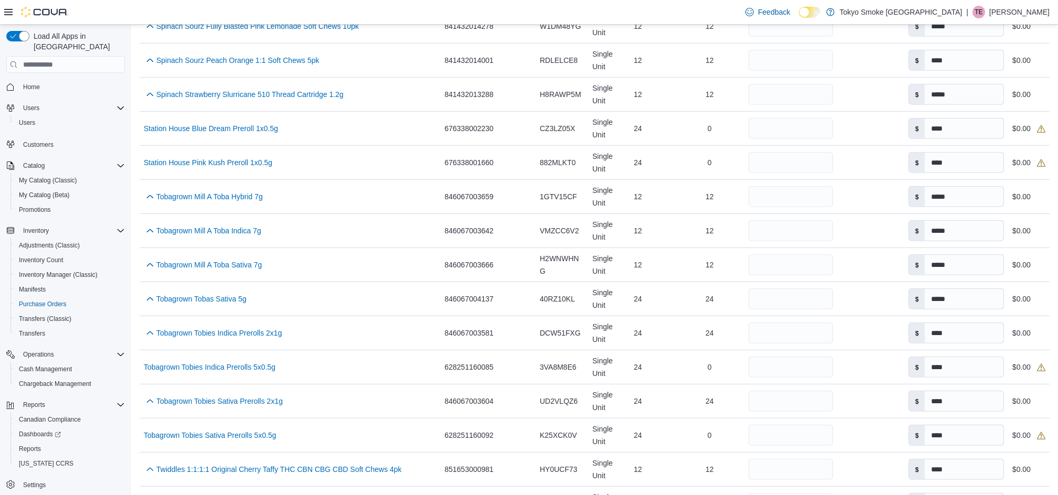
scroll to position [2513, 0]
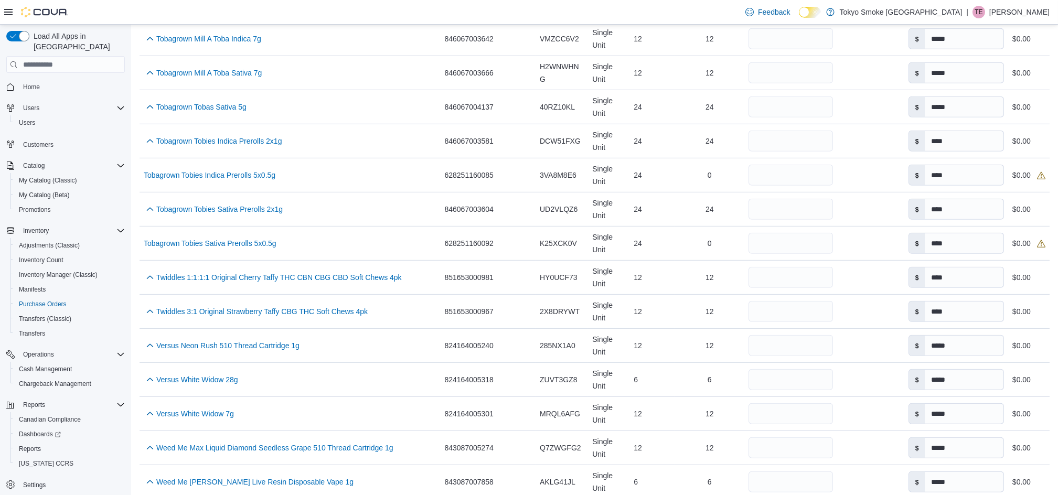
type input "**"
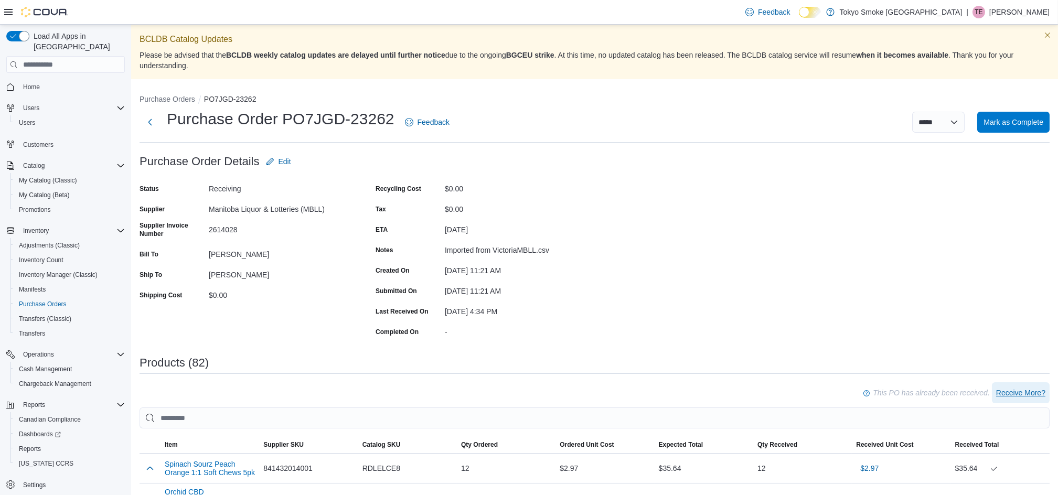
click at [1026, 390] on span "Receive More?" at bounding box center [1020, 393] width 49 height 10
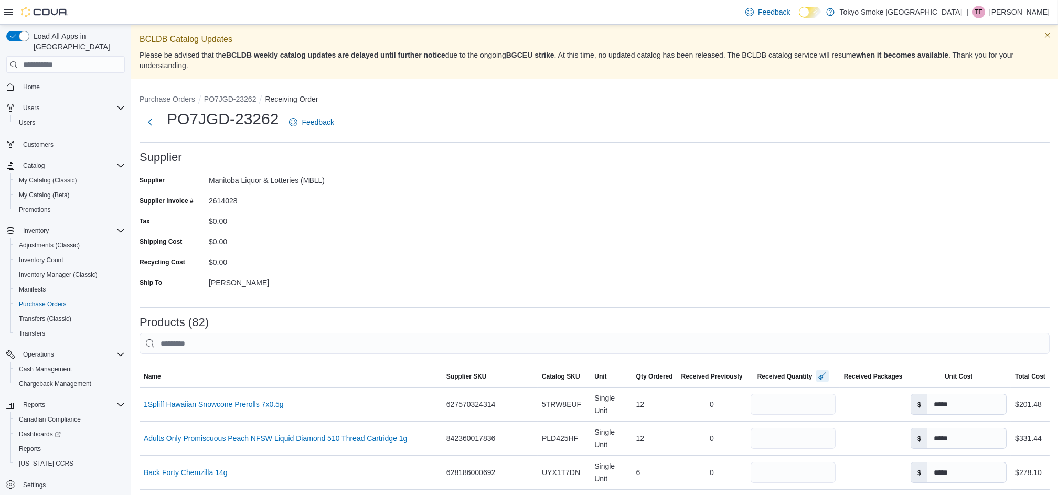
click at [816, 374] on button "button" at bounding box center [822, 376] width 13 height 13
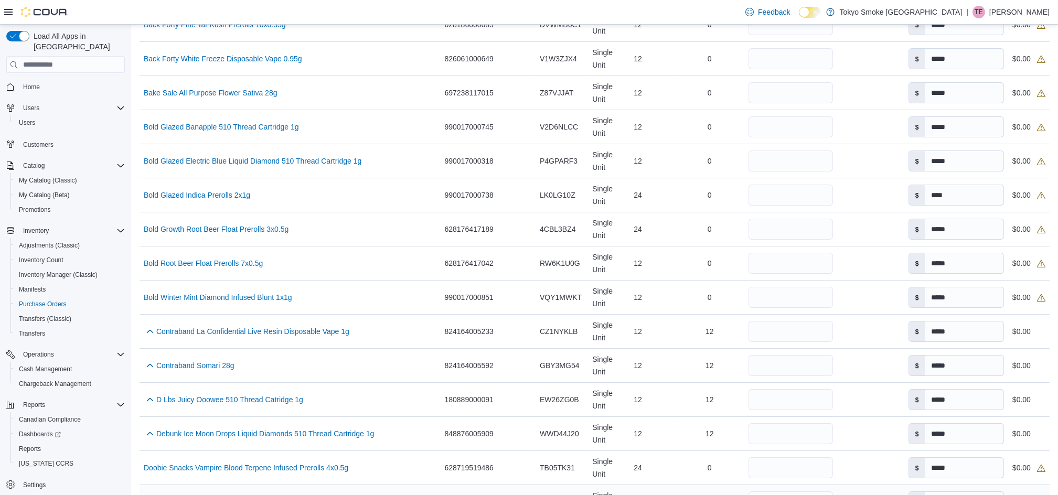
scroll to position [629, 0]
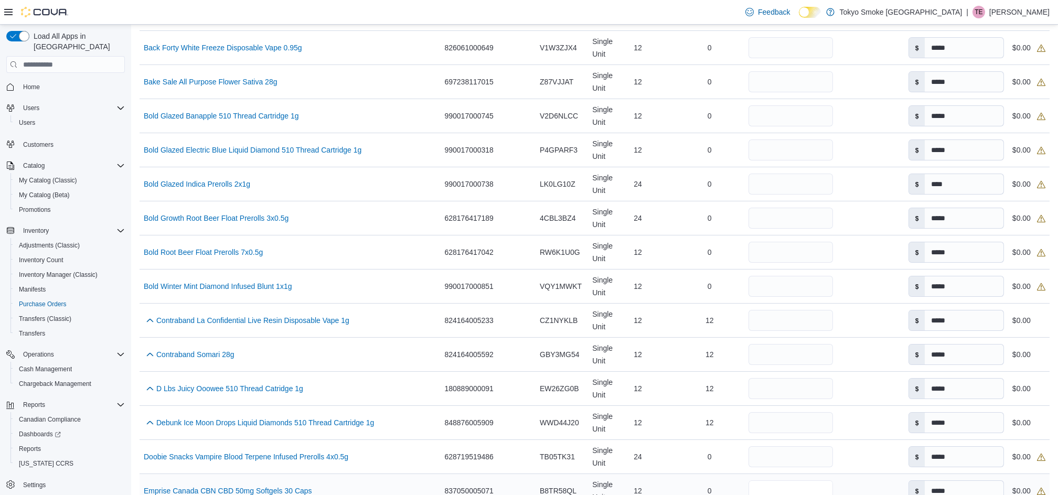
click at [752, 480] on input "number" at bounding box center [790, 490] width 84 height 21
type input "**"
click at [642, 480] on div "12" at bounding box center [651, 490] width 45 height 21
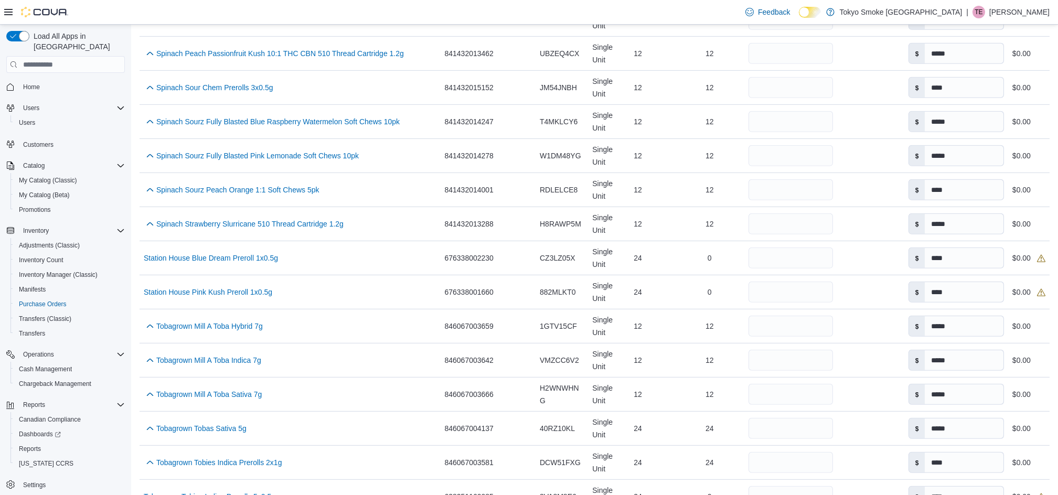
scroll to position [2513, 0]
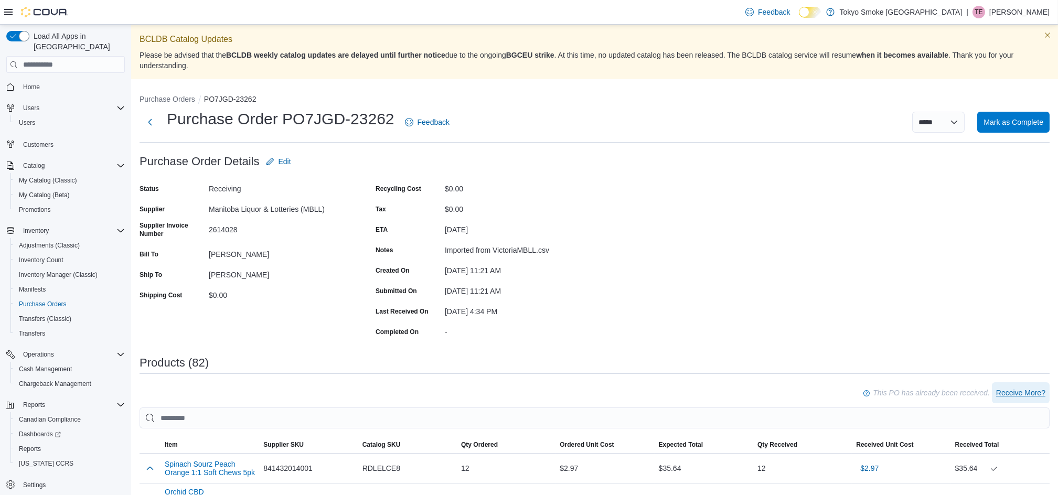
click at [1024, 392] on span "Receive More?" at bounding box center [1020, 393] width 49 height 10
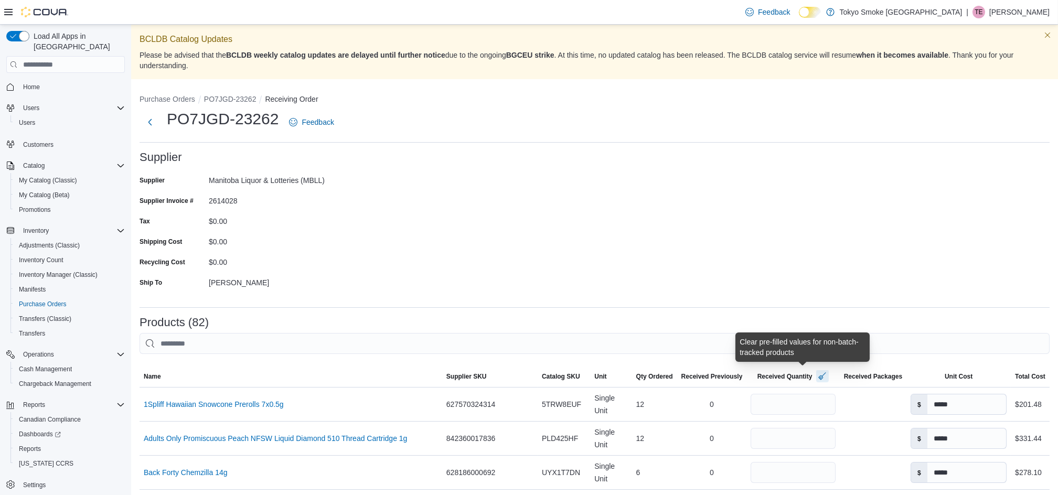
click at [816, 377] on button "button" at bounding box center [822, 376] width 13 height 13
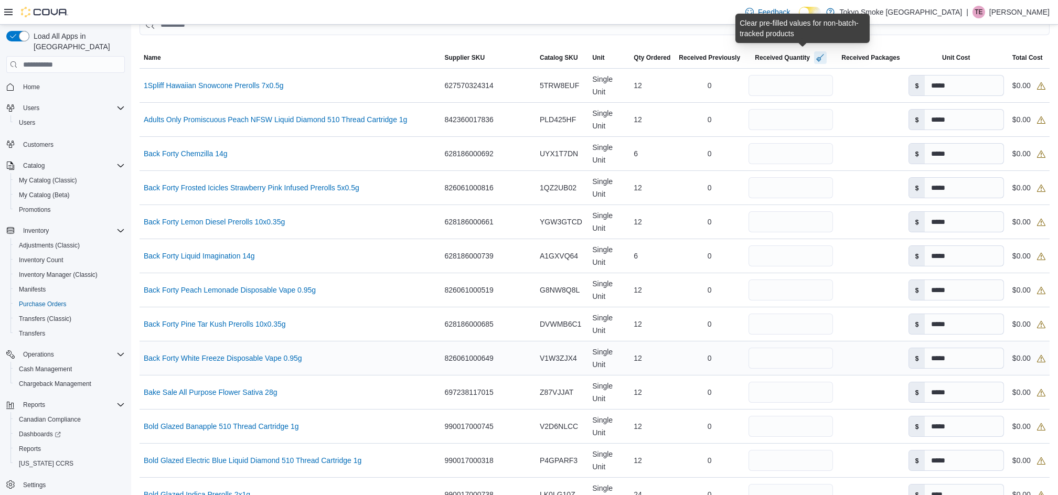
scroll to position [349, 0]
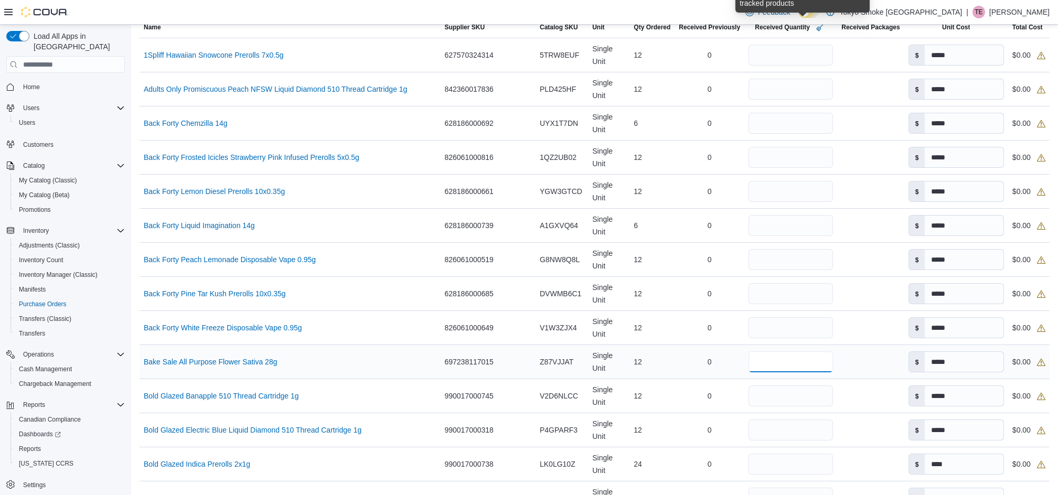
click at [765, 351] on input "number" at bounding box center [790, 361] width 84 height 21
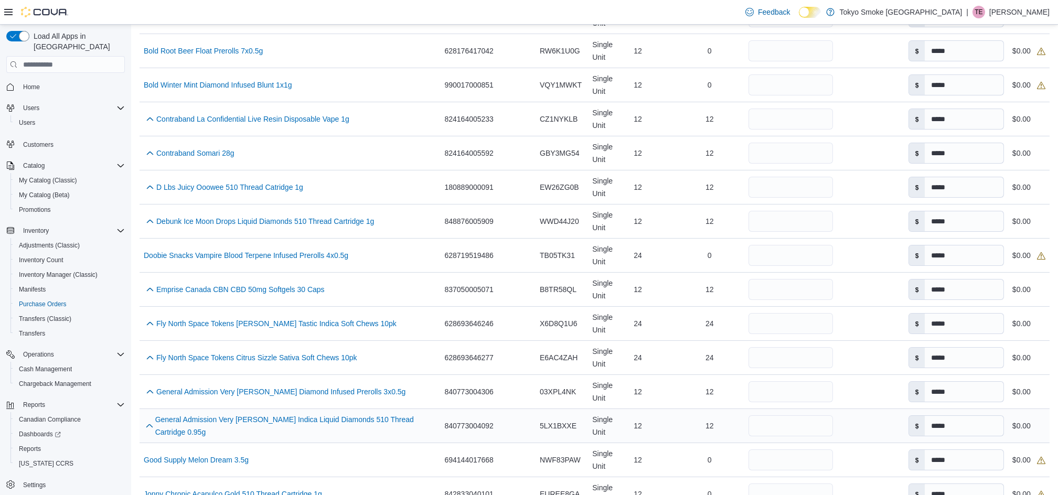
scroll to position [839, 0]
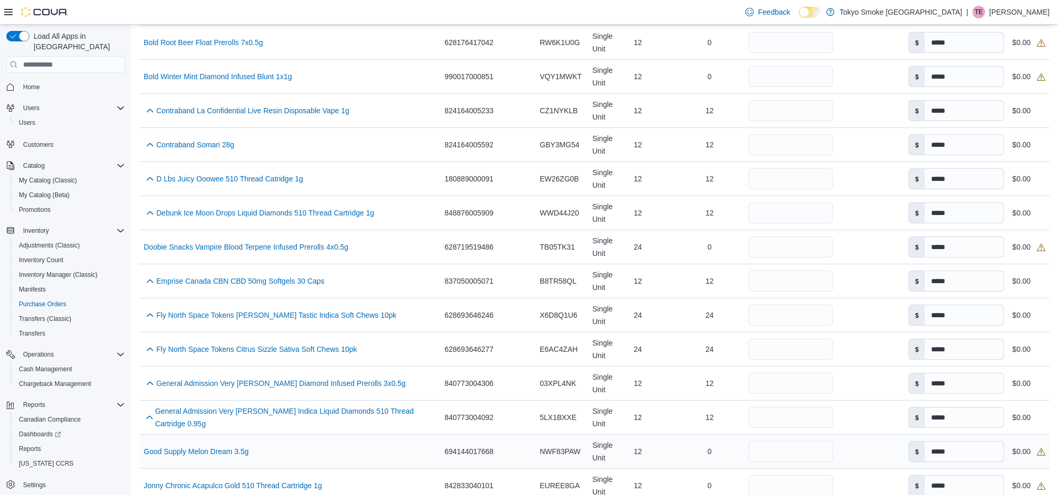
type input "**"
click at [748, 441] on input "number" at bounding box center [790, 451] width 84 height 21
type input "**"
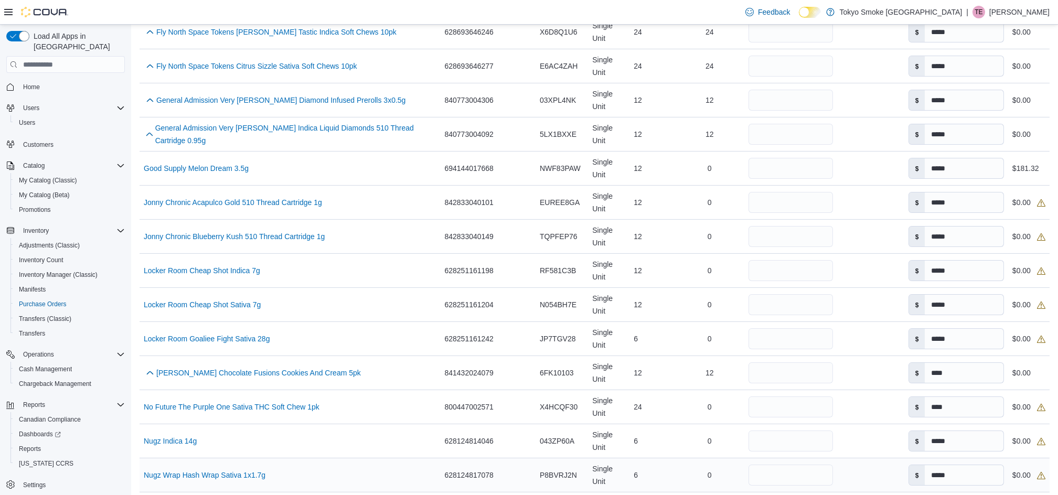
scroll to position [1328, 0]
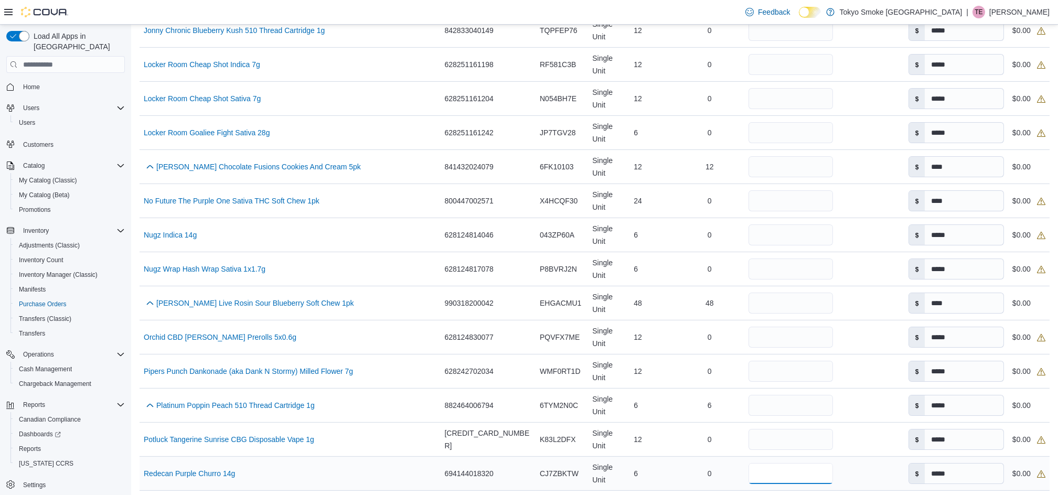
click at [759, 463] on input "number" at bounding box center [790, 473] width 84 height 21
type input "*"
click at [674, 463] on div "0" at bounding box center [709, 473] width 70 height 21
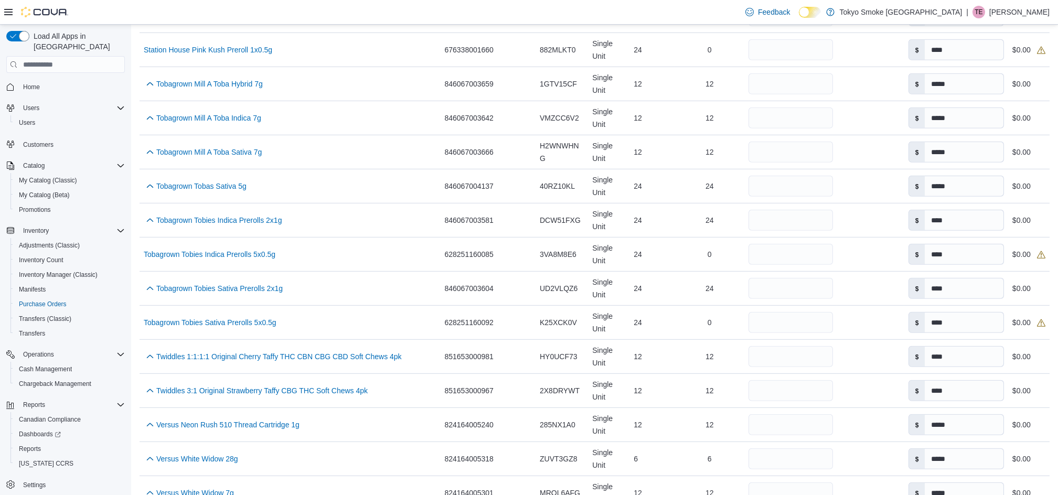
scroll to position [2513, 0]
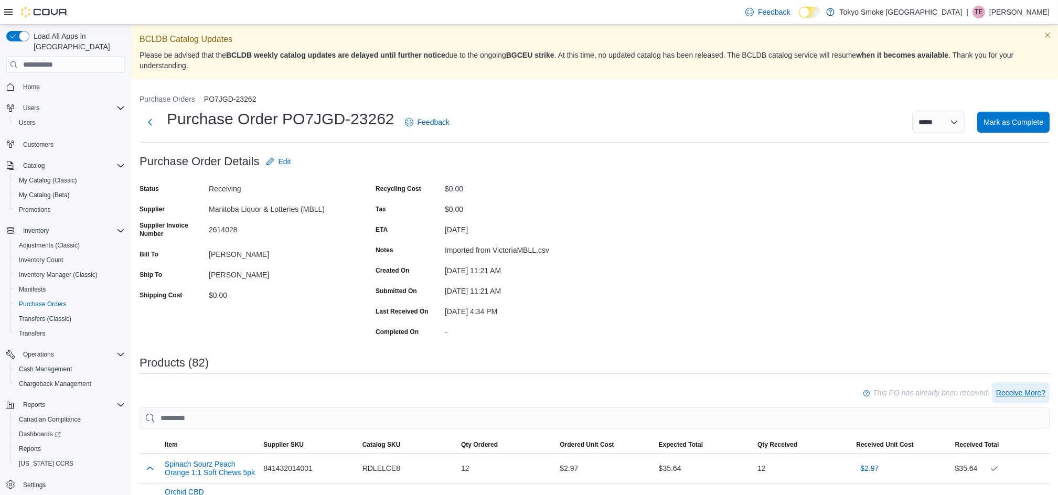
click at [1031, 393] on span "Receive More?" at bounding box center [1020, 393] width 49 height 10
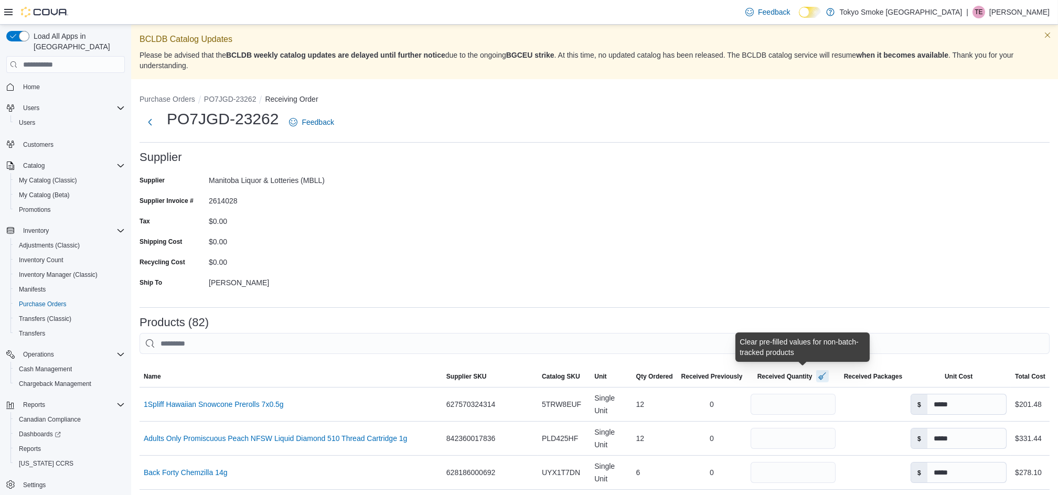
click at [816, 379] on button "button" at bounding box center [822, 376] width 13 height 13
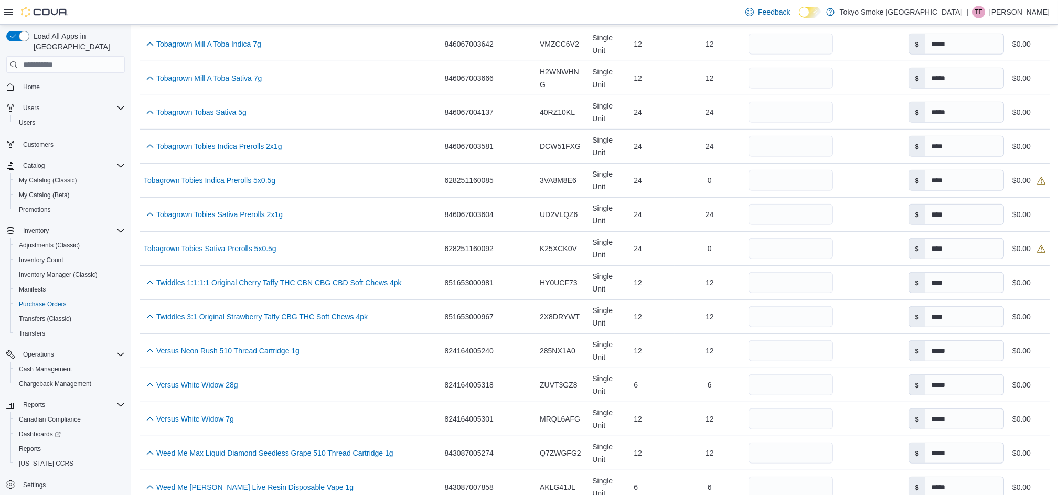
scroll to position [2513, 0]
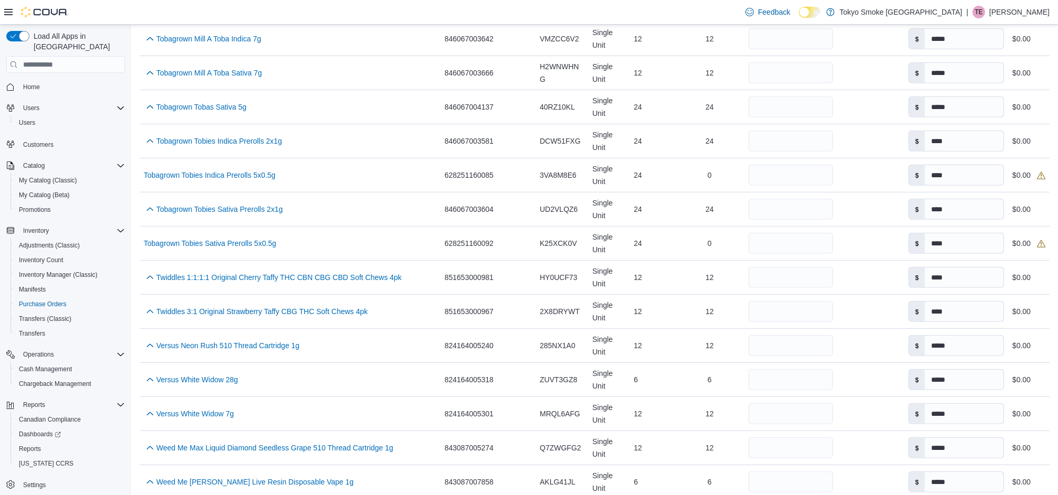
type input "**"
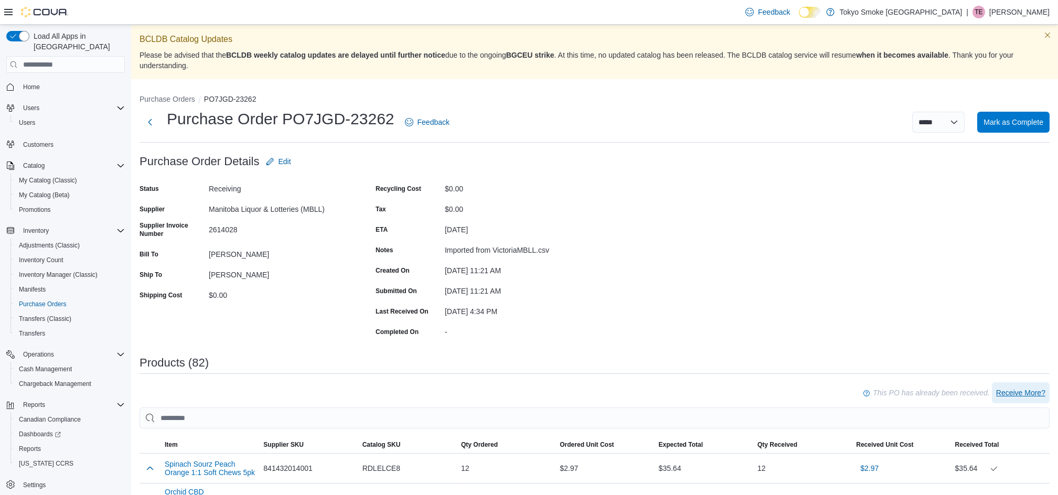
click at [1032, 389] on span "Receive More?" at bounding box center [1020, 393] width 49 height 10
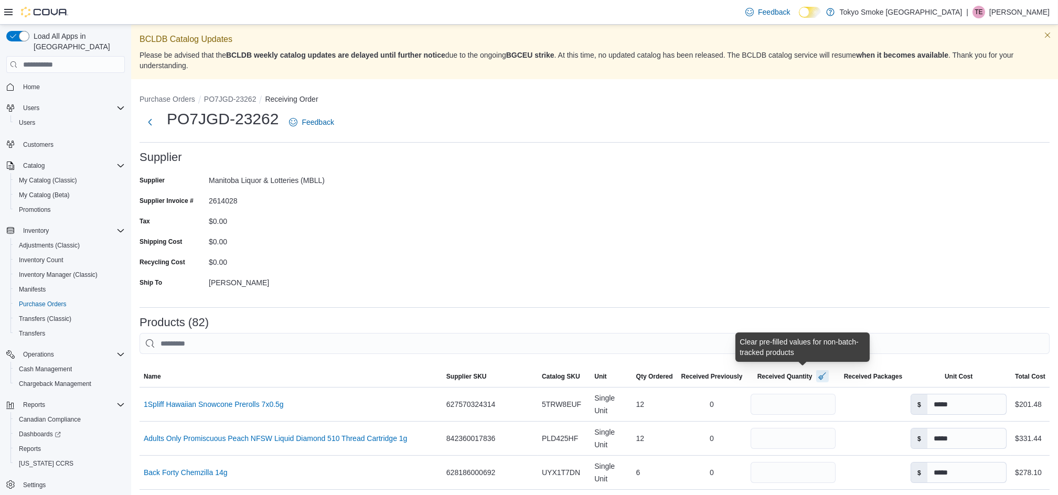
click at [816, 376] on button "button" at bounding box center [822, 376] width 13 height 13
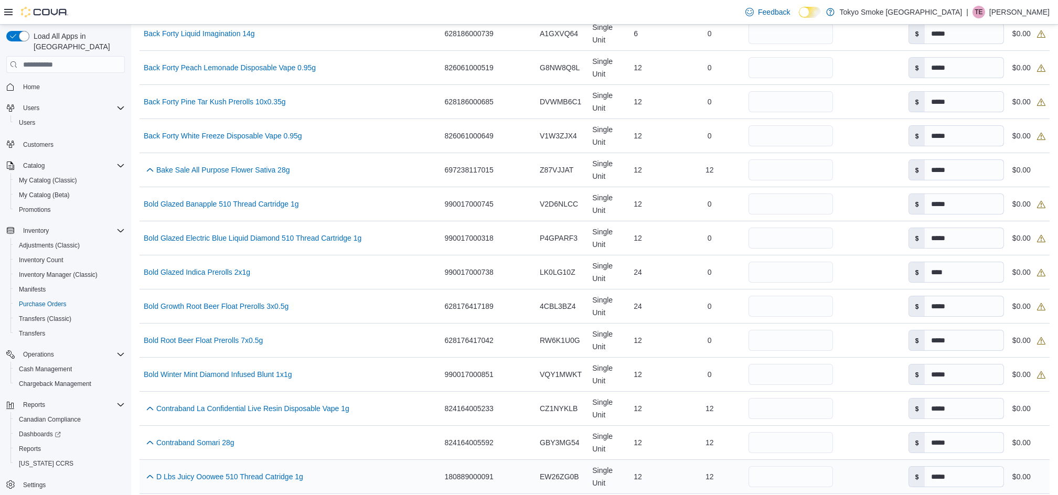
scroll to position [559, 0]
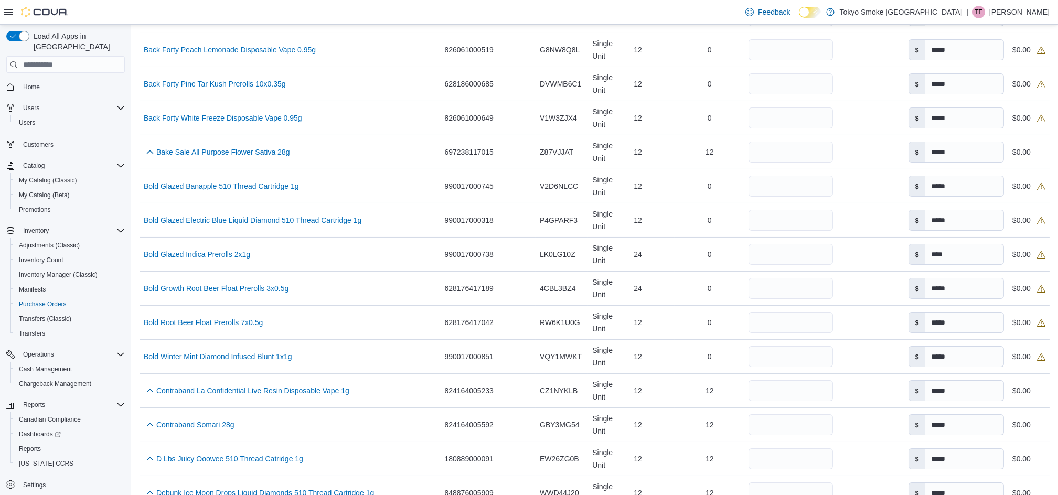
type input "**"
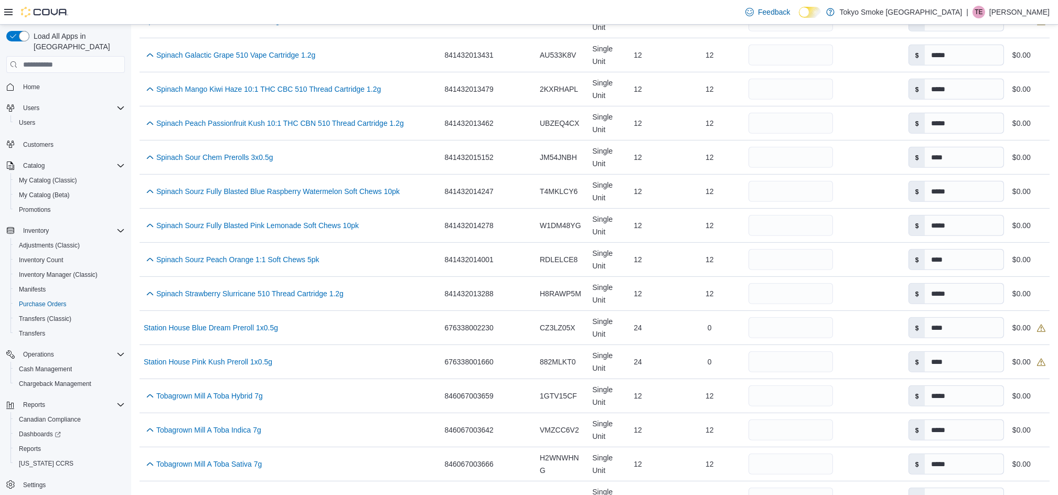
scroll to position [2513, 0]
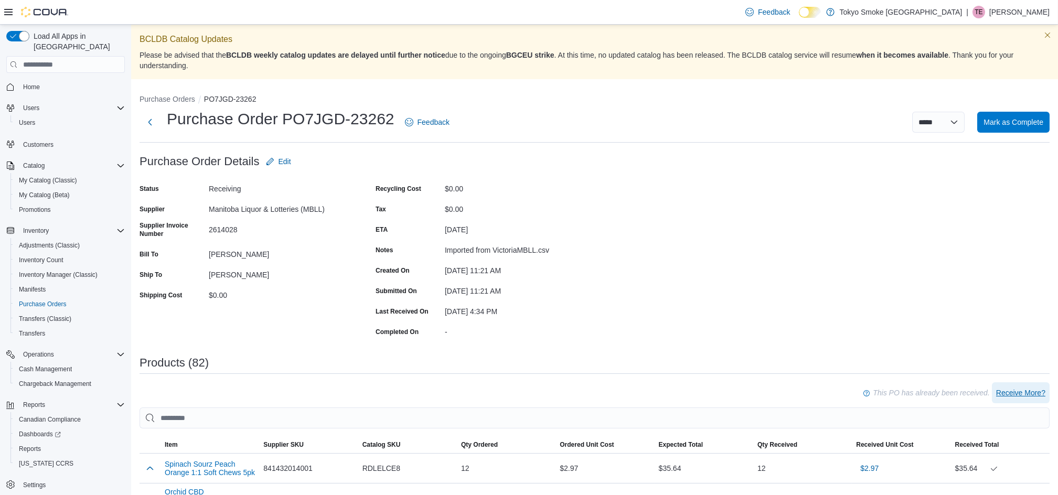
click at [1016, 390] on span "Receive More?" at bounding box center [1020, 393] width 49 height 10
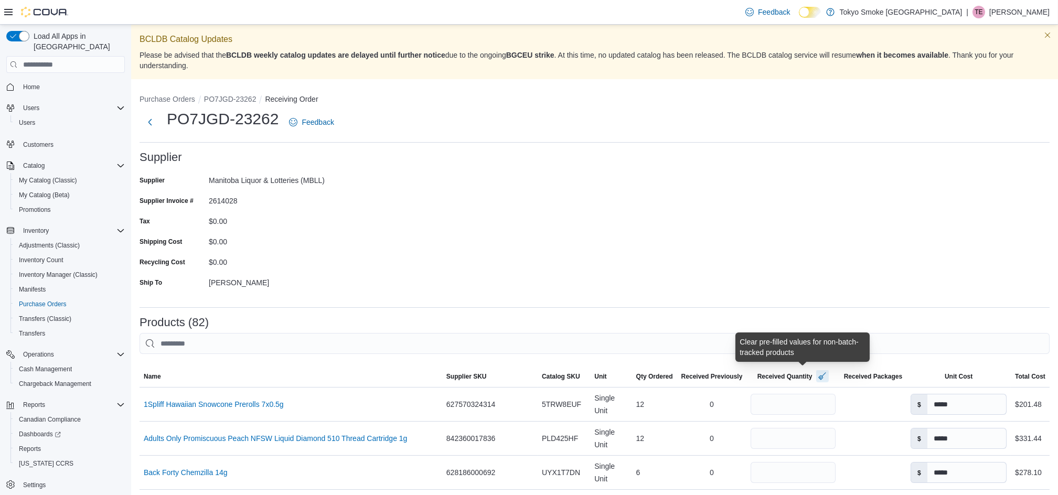
click at [816, 378] on button "button" at bounding box center [822, 376] width 13 height 13
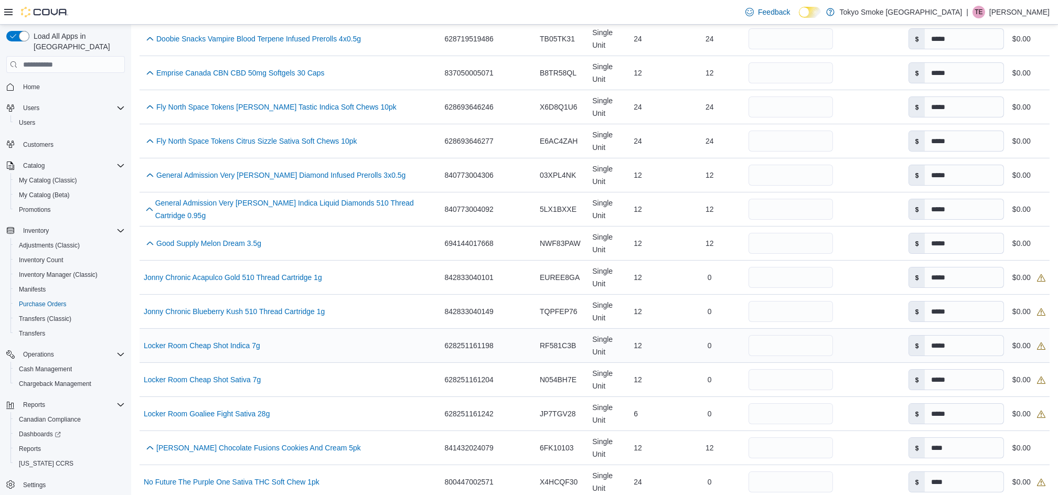
scroll to position [1119, 0]
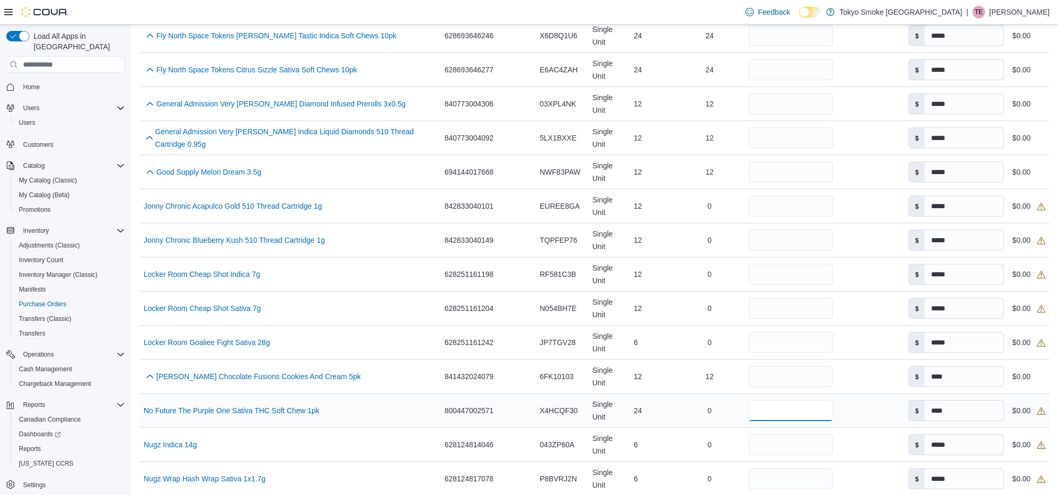
click at [772, 400] on input "number" at bounding box center [790, 410] width 84 height 21
type input "**"
click at [632, 400] on div "24" at bounding box center [651, 410] width 45 height 21
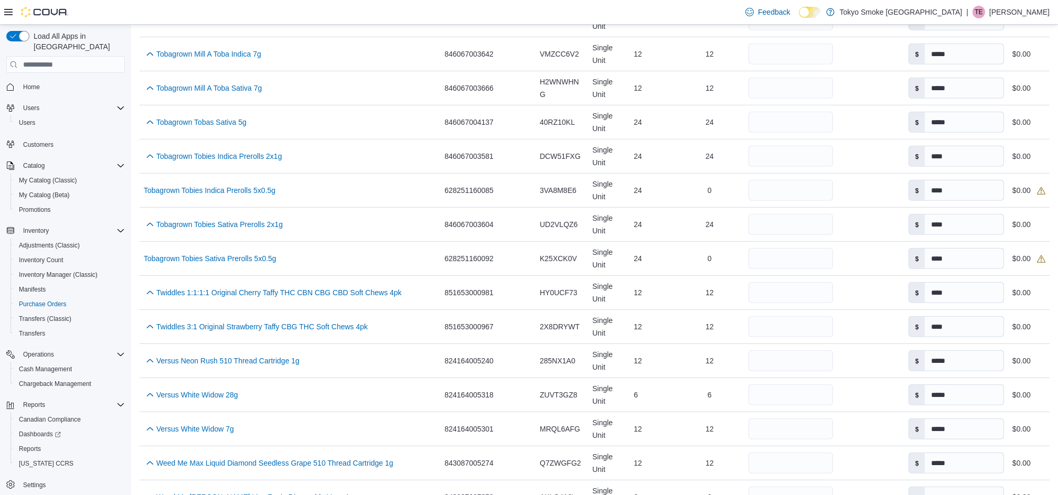
scroll to position [2513, 0]
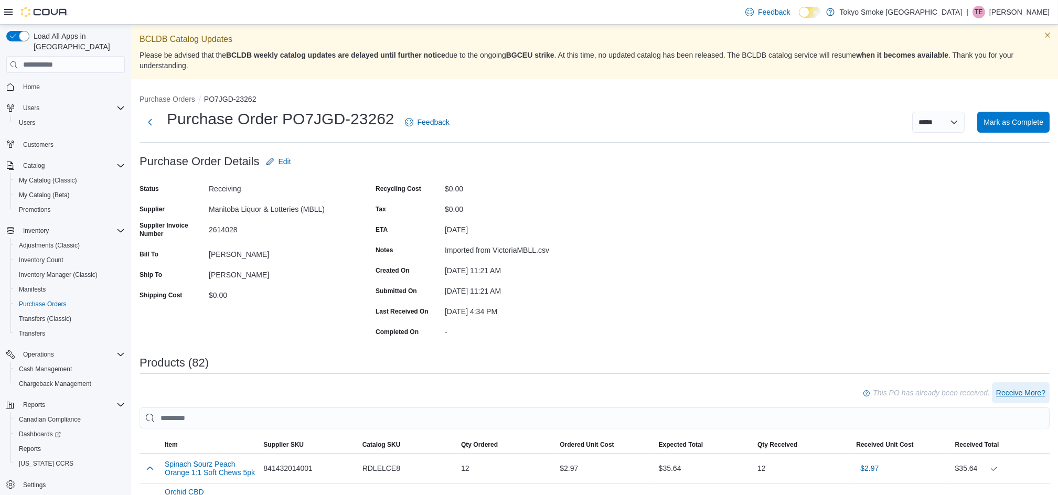
click at [1028, 391] on span "Receive More?" at bounding box center [1020, 393] width 49 height 10
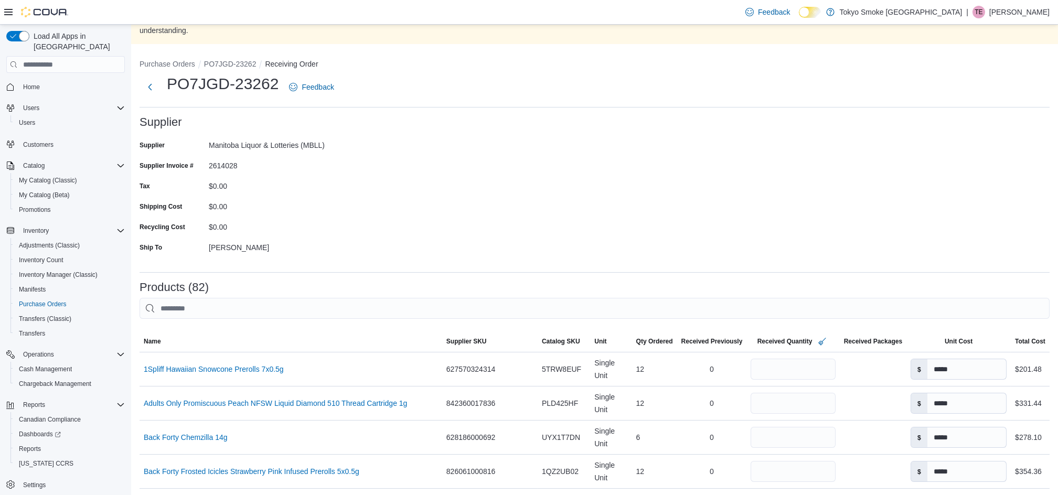
scroll to position [70, 0]
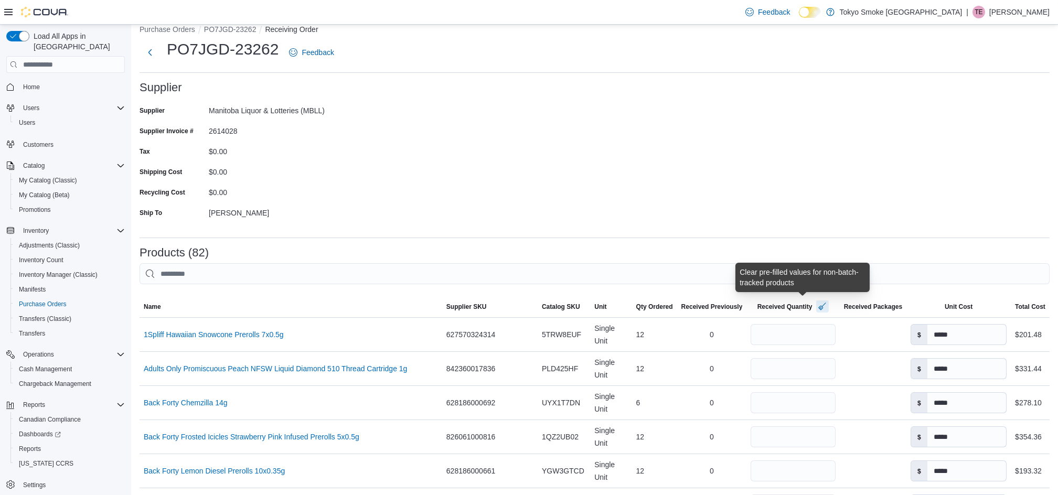
click at [816, 307] on button "button" at bounding box center [822, 306] width 13 height 13
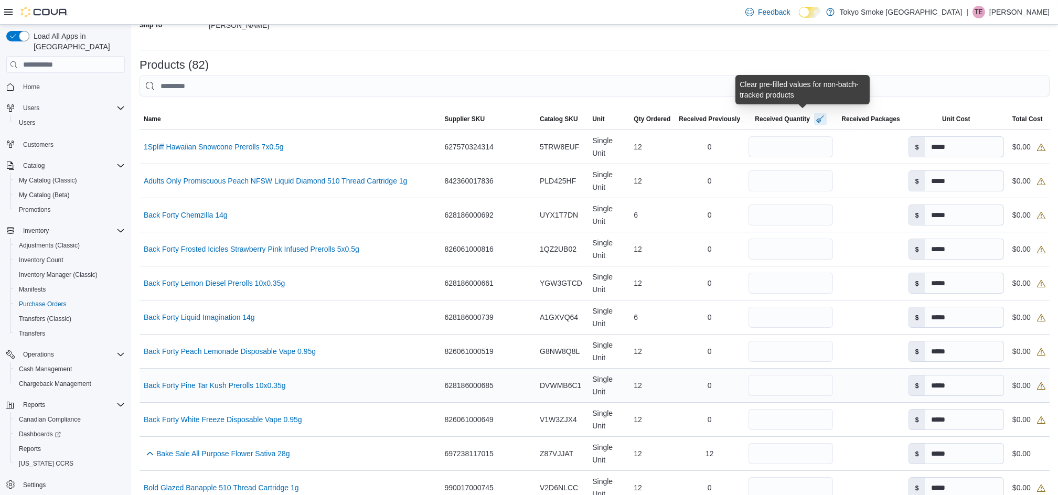
scroll to position [280, 0]
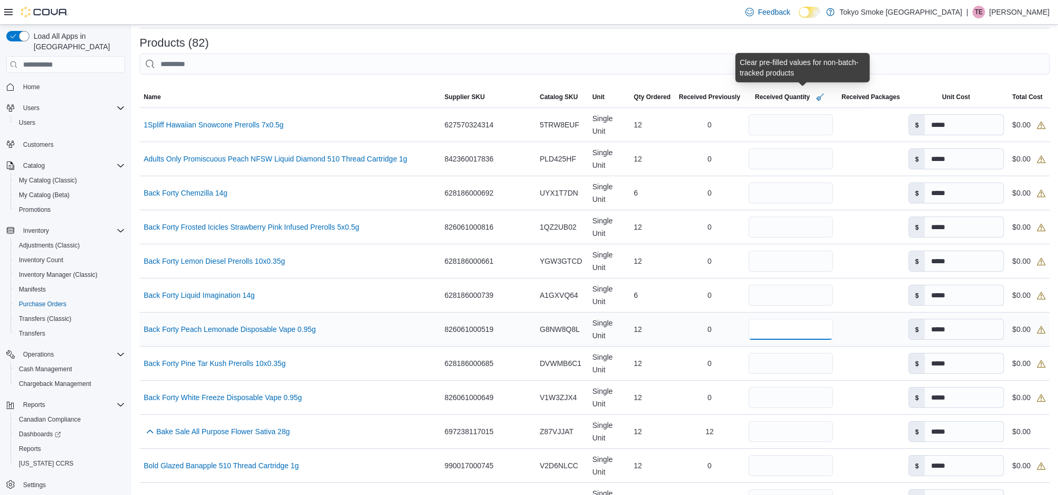
click at [787, 319] on input "number" at bounding box center [790, 329] width 84 height 21
type input "**"
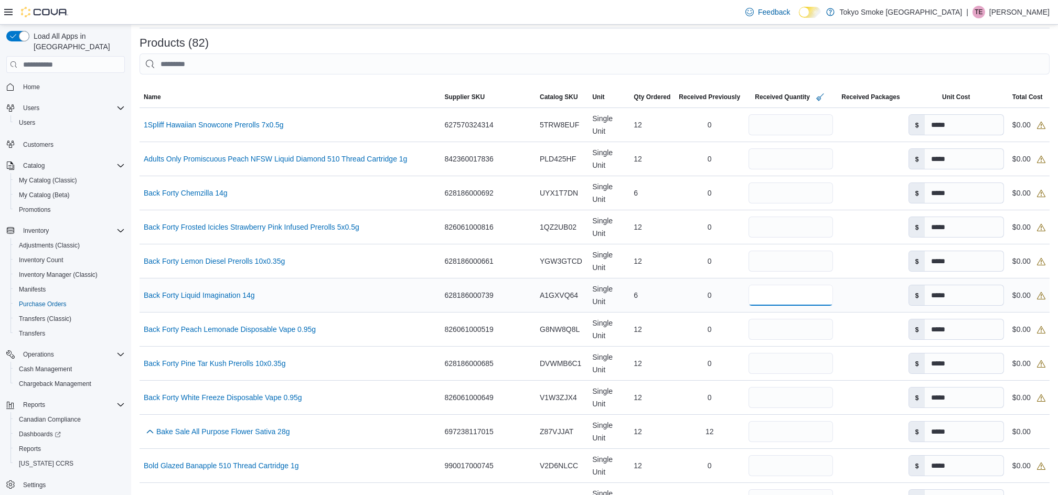
click at [765, 285] on input "number" at bounding box center [790, 295] width 84 height 21
type input "*"
click at [770, 183] on input "number" at bounding box center [790, 193] width 84 height 21
type input "*"
click at [760, 251] on input "number" at bounding box center [790, 261] width 84 height 21
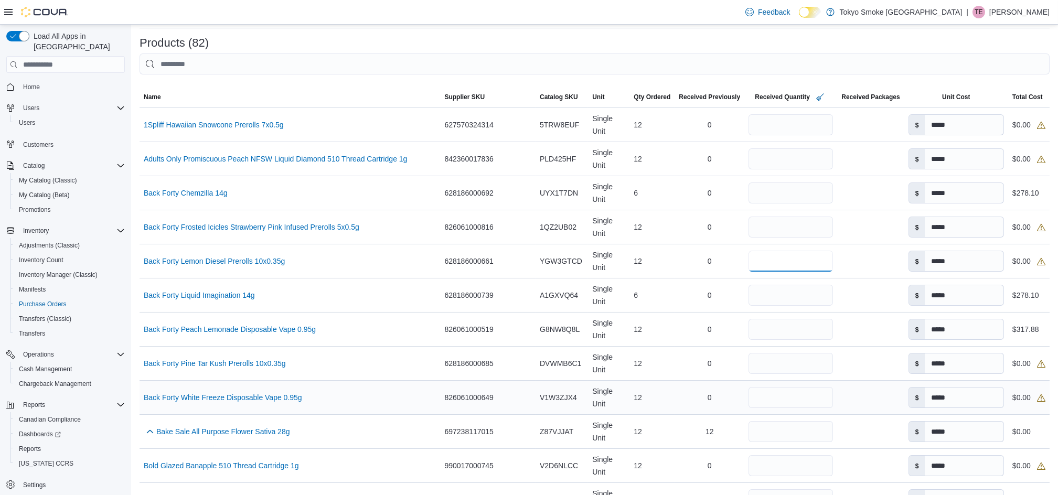
type input "**"
click at [759, 387] on input "number" at bounding box center [790, 397] width 84 height 21
type input "**"
click at [748, 353] on input "number" at bounding box center [790, 363] width 84 height 21
type input "**"
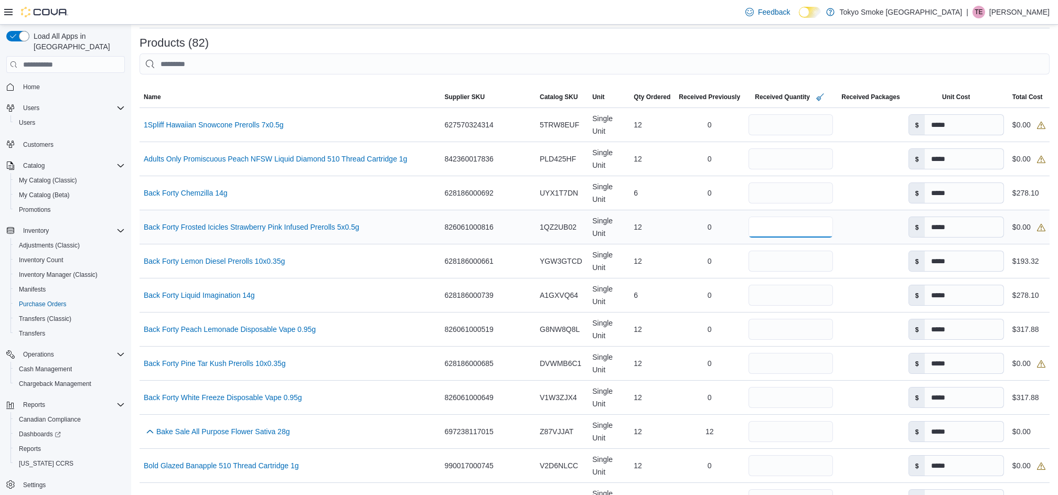
click at [759, 217] on input "number" at bounding box center [790, 227] width 84 height 21
type input "**"
click at [674, 217] on div "0" at bounding box center [709, 227] width 70 height 21
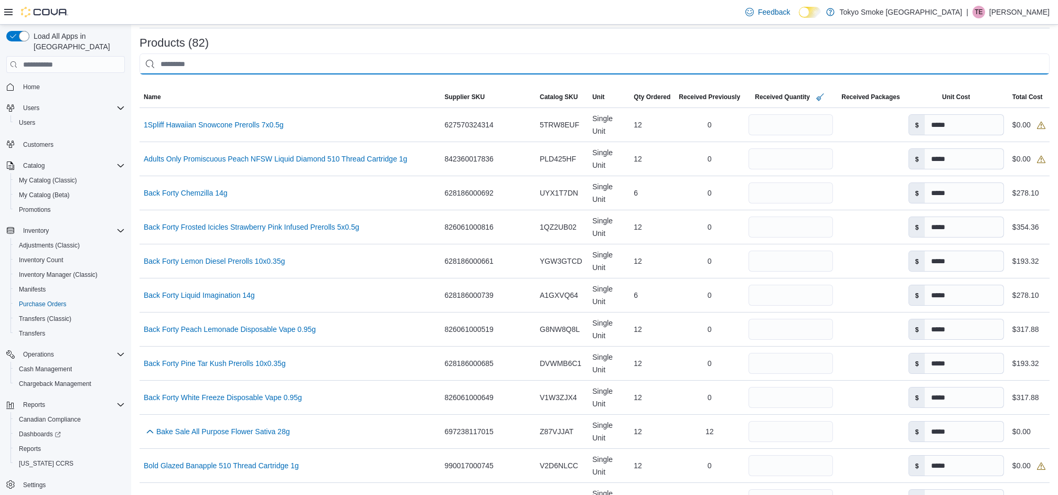
click at [650, 59] on input "This is a search bar. After typing your query, hit enter to filter the results …" at bounding box center [595, 63] width 910 height 21
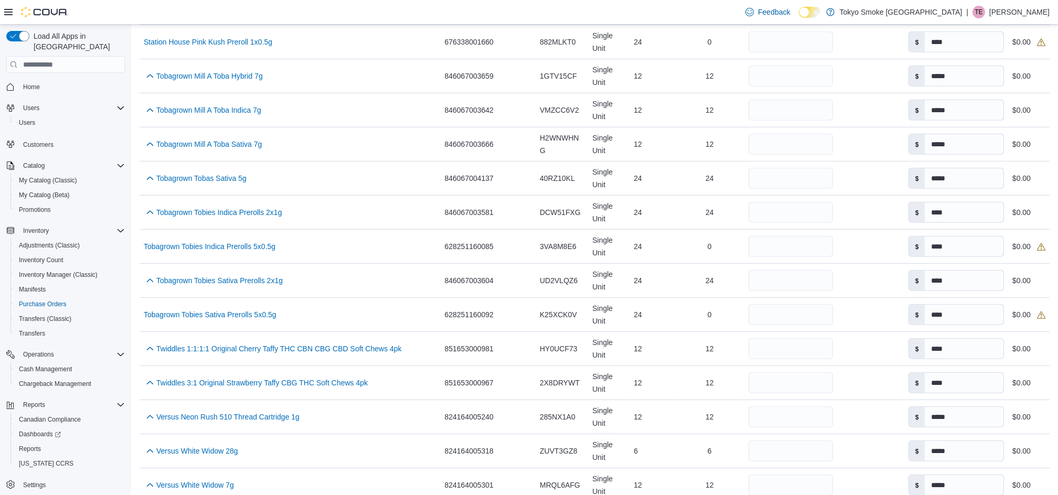
scroll to position [2513, 0]
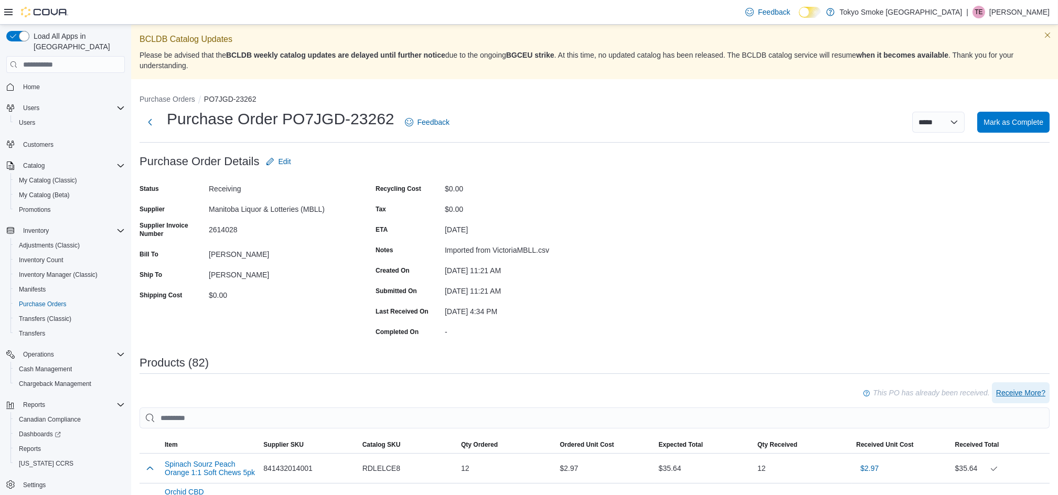
click at [1028, 390] on span "Receive More?" at bounding box center [1020, 393] width 49 height 10
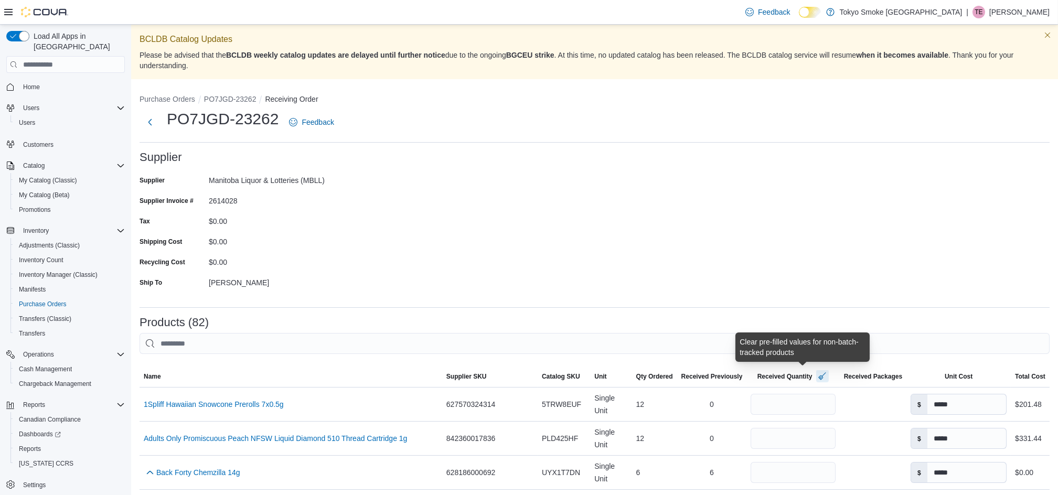
click at [816, 373] on button "button" at bounding box center [822, 376] width 13 height 13
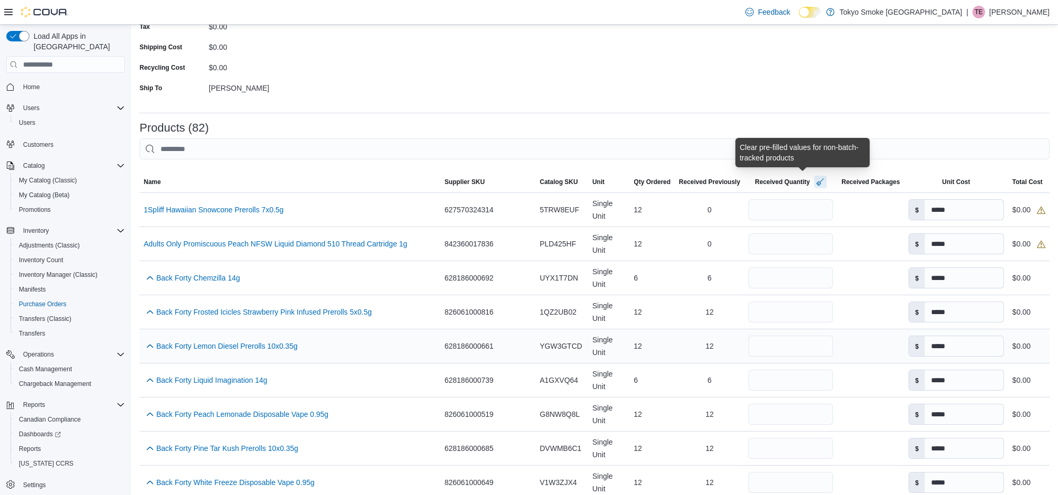
scroll to position [210, 0]
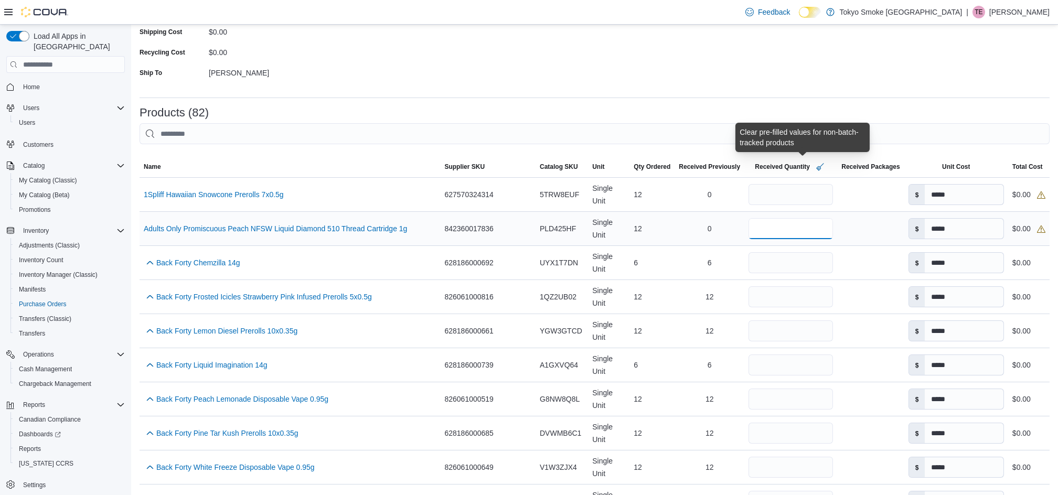
click at [771, 219] on input "number" at bounding box center [790, 228] width 84 height 21
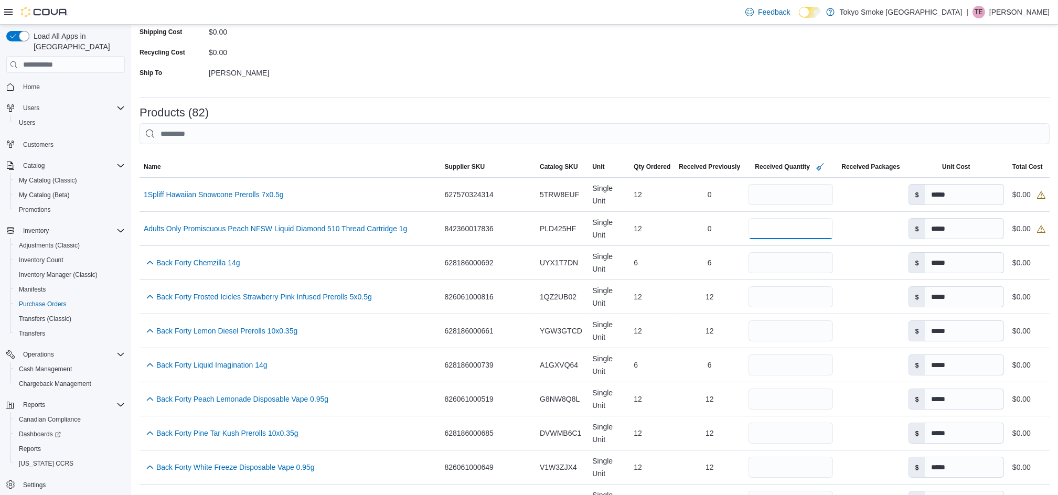
type input "**"
click at [593, 120] on div at bounding box center [595, 121] width 910 height 4
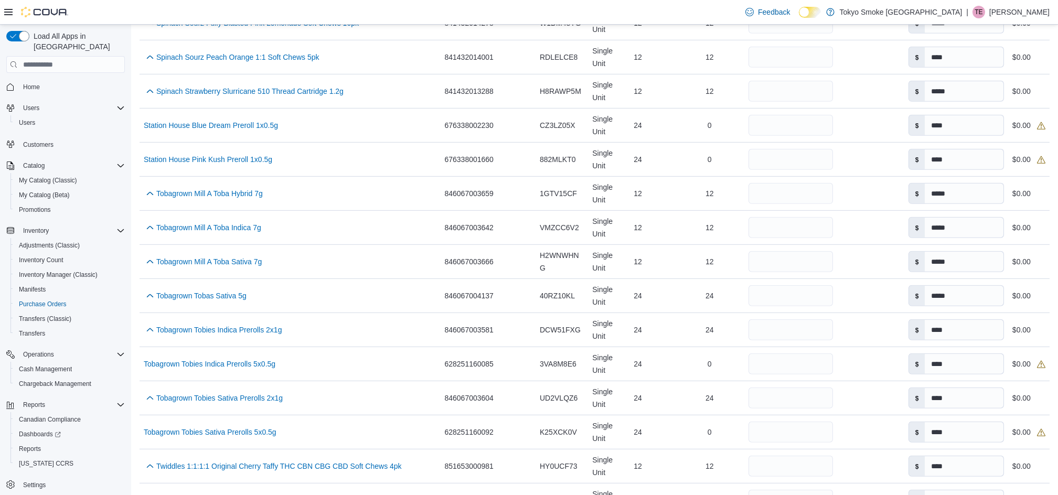
scroll to position [2513, 0]
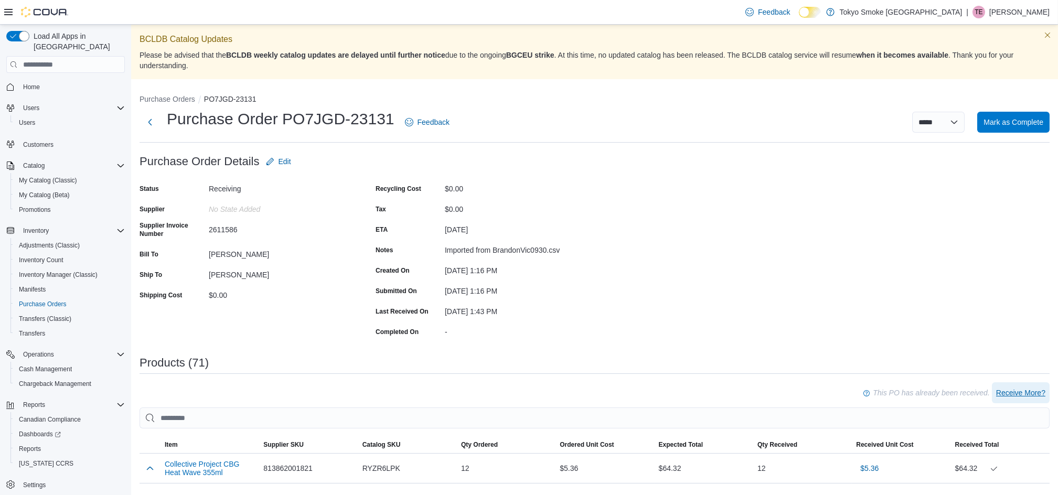
click at [1040, 389] on span "Receive More?" at bounding box center [1020, 393] width 49 height 10
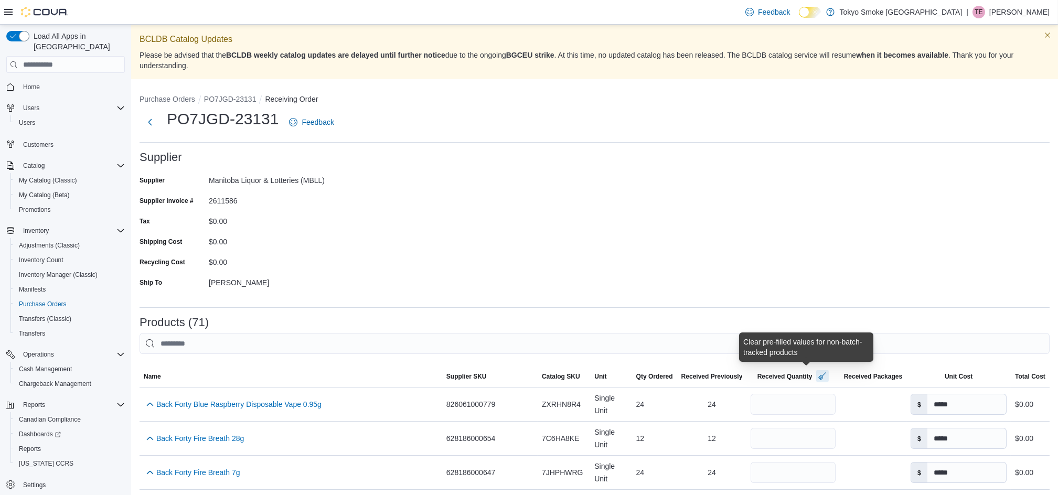
click at [816, 378] on button "button" at bounding box center [822, 376] width 13 height 13
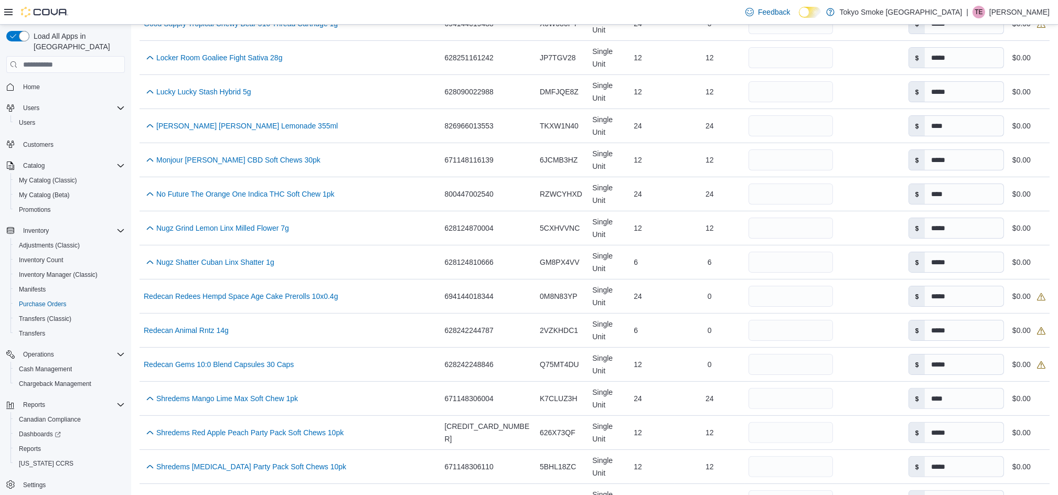
scroll to position [1538, 0]
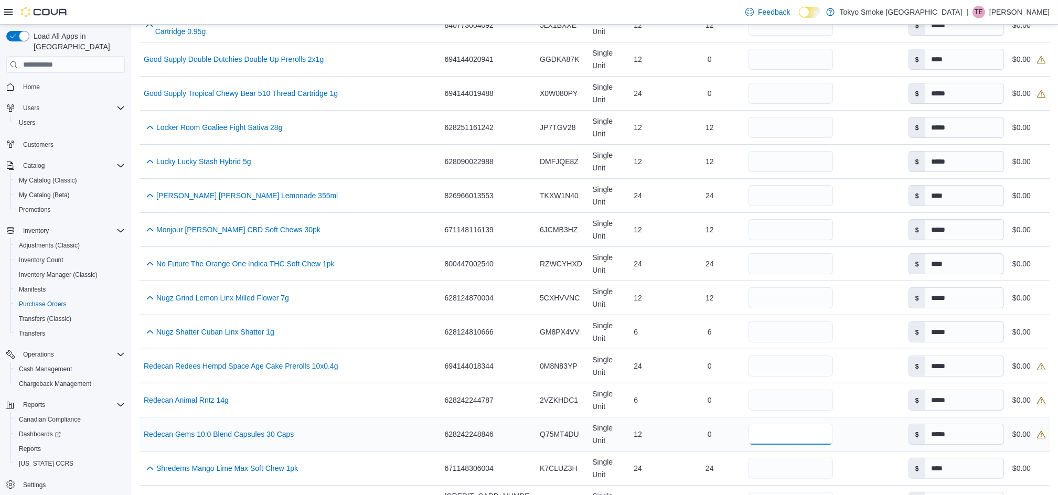
click at [770, 424] on input "number" at bounding box center [790, 434] width 84 height 21
type input "**"
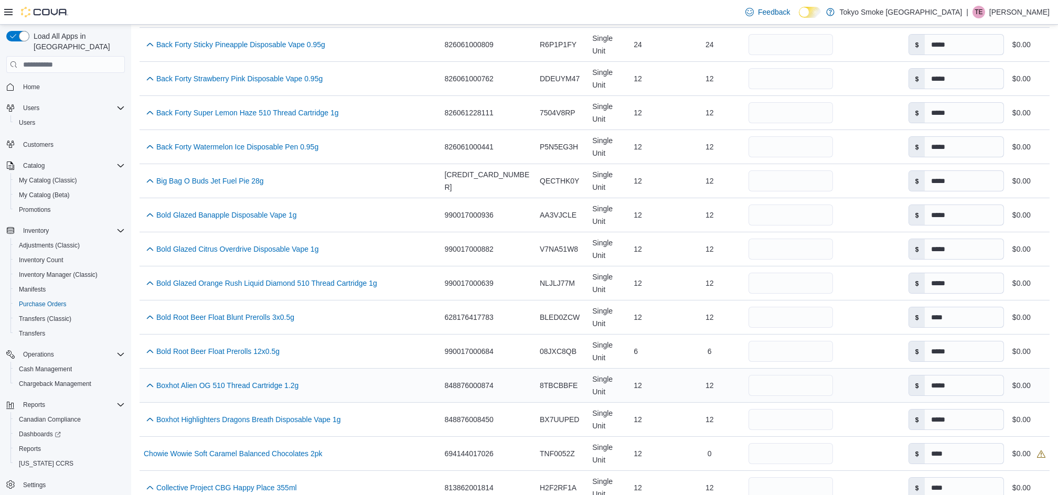
scroll to position [839, 0]
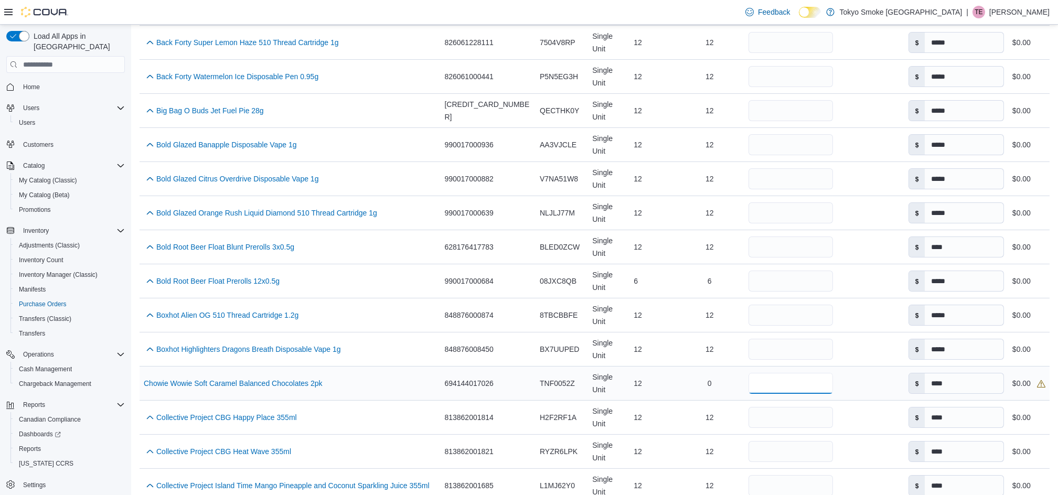
click at [748, 373] on input "number" at bounding box center [790, 383] width 84 height 21
type input "**"
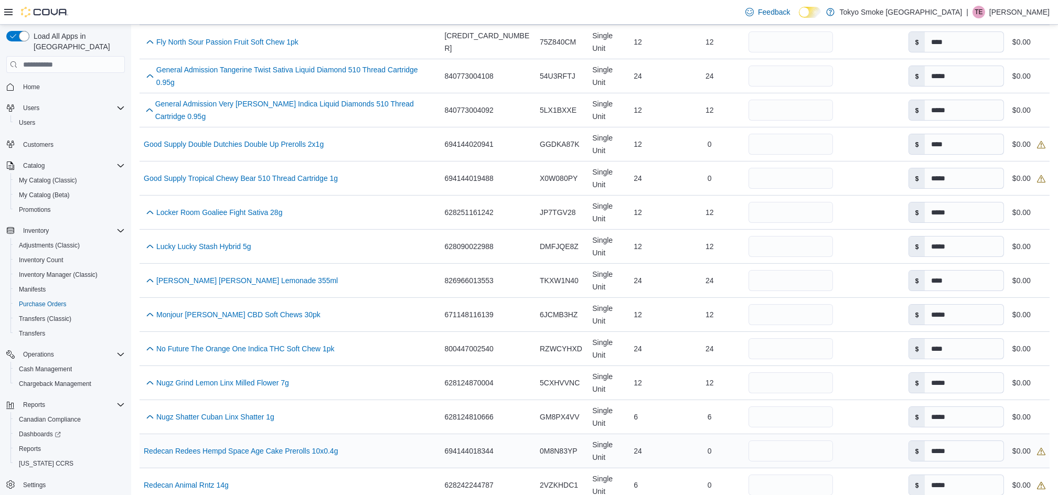
scroll to position [1538, 0]
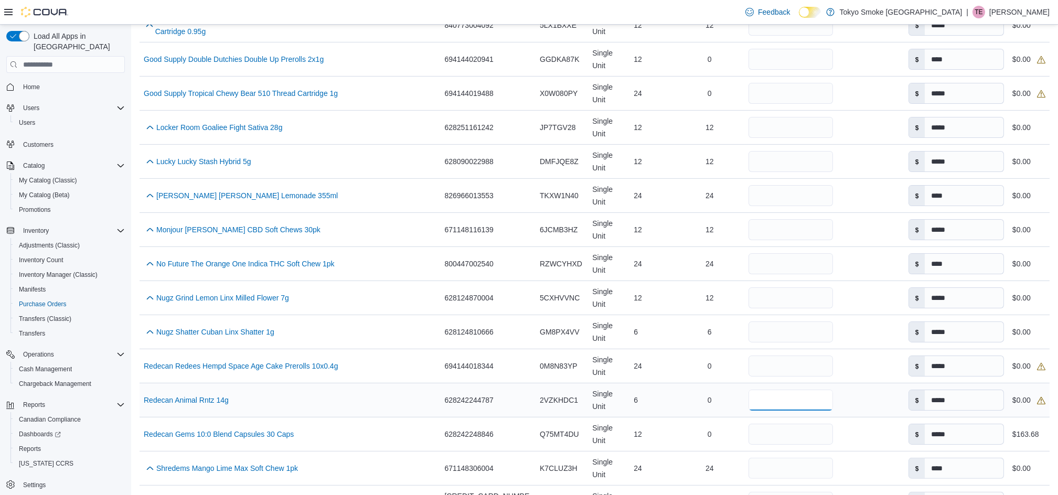
click at [779, 390] on input "number" at bounding box center [790, 400] width 84 height 21
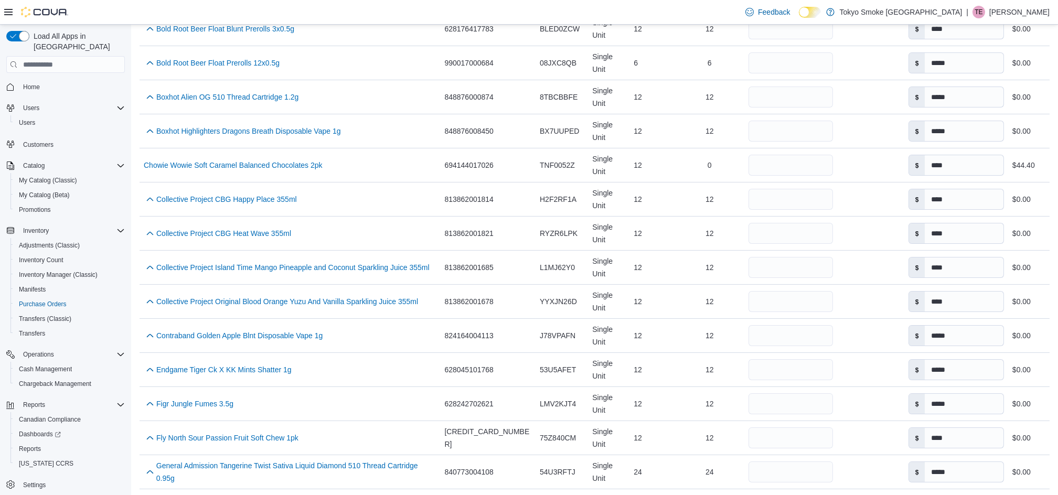
scroll to position [1049, 0]
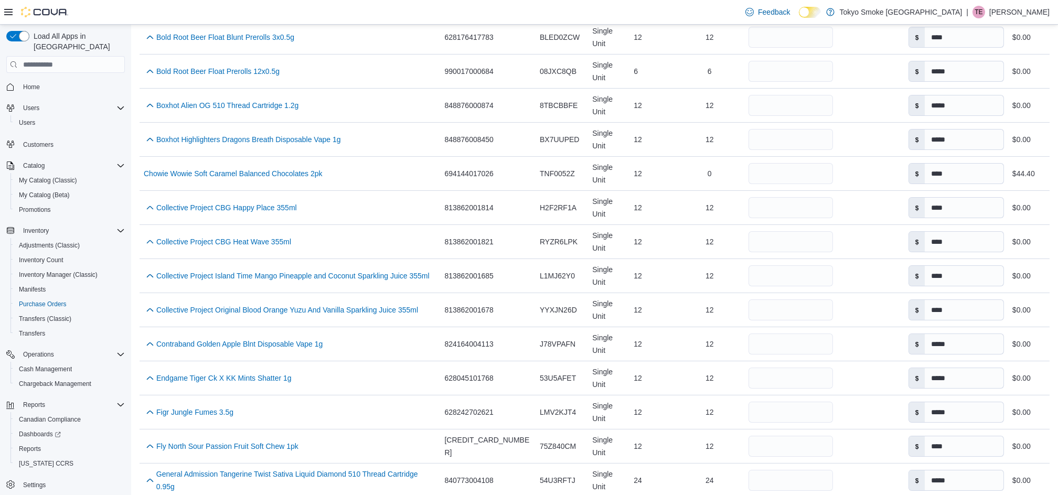
type input "*"
type input "**"
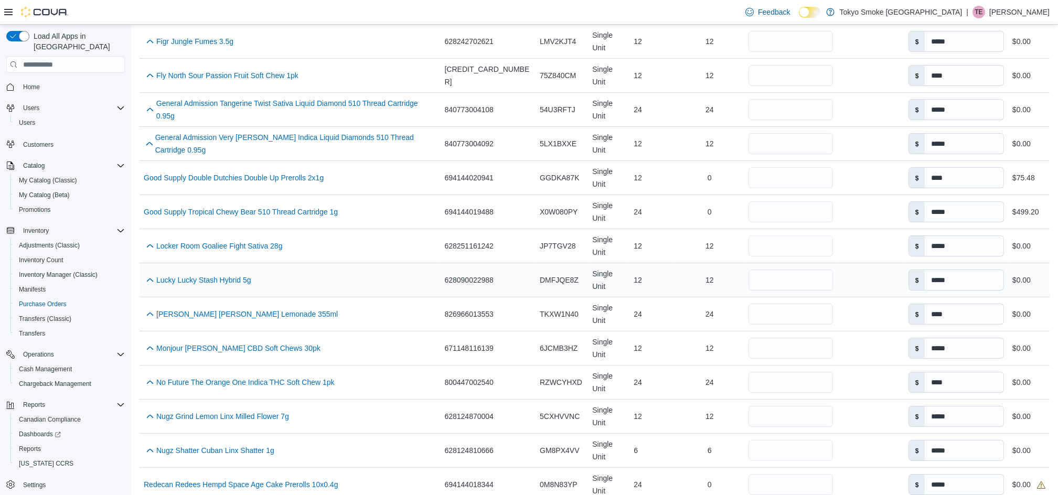
scroll to position [1608, 0]
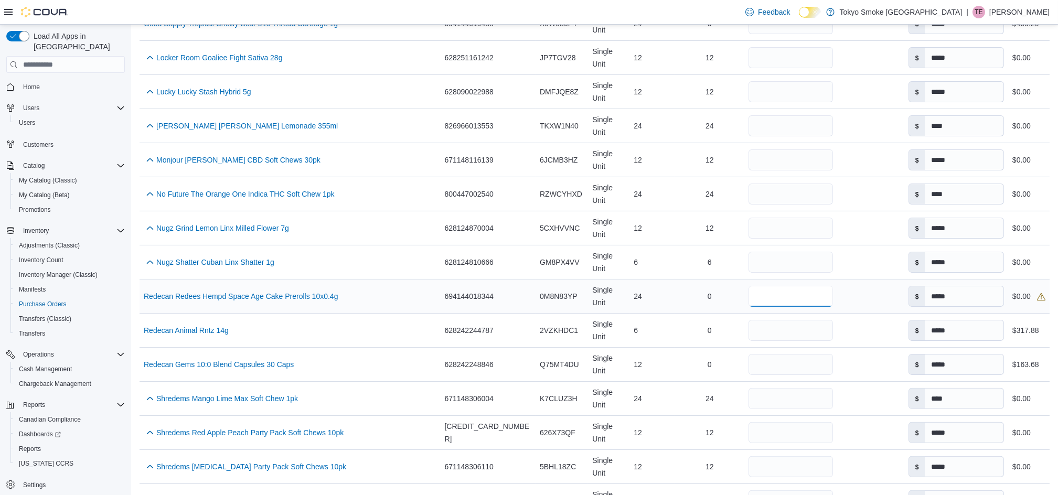
click at [767, 286] on input "number" at bounding box center [790, 296] width 84 height 21
type input "**"
click at [674, 286] on div "0" at bounding box center [709, 296] width 70 height 21
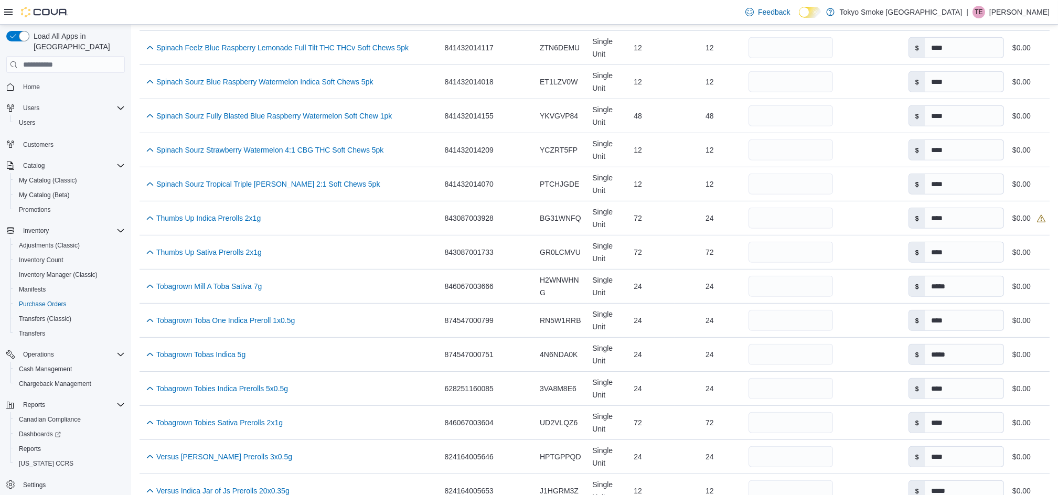
scroll to position [2184, 0]
